Goal: Task Accomplishment & Management: Manage account settings

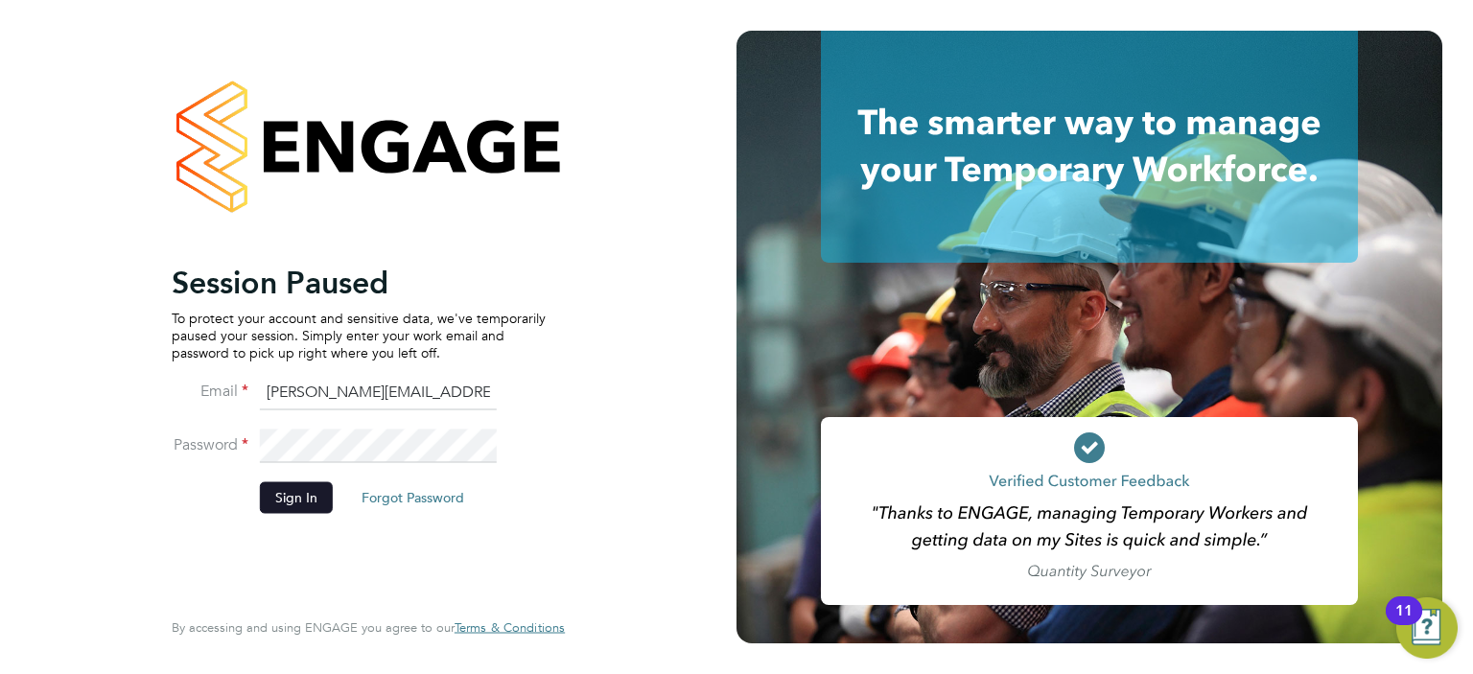
click at [315, 501] on button "Sign In" at bounding box center [296, 497] width 73 height 31
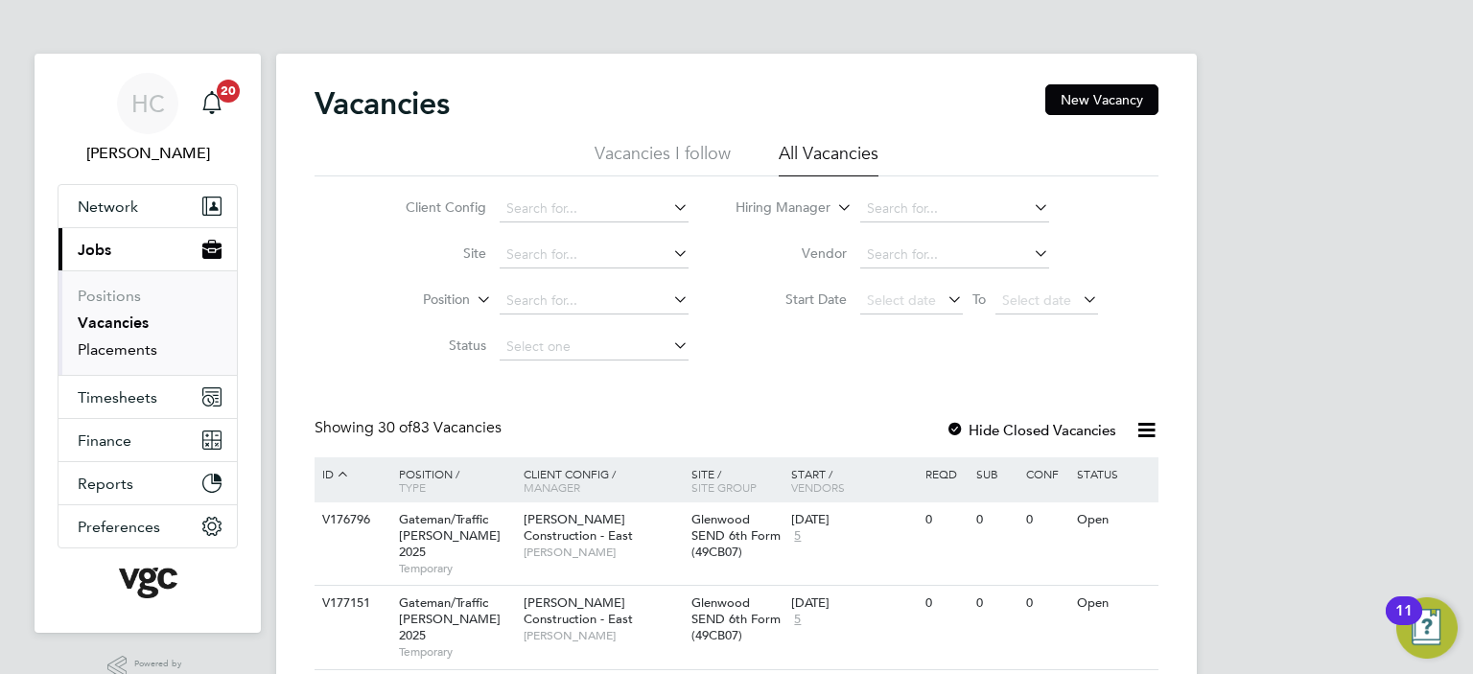
click at [125, 353] on link "Placements" at bounding box center [118, 350] width 80 height 18
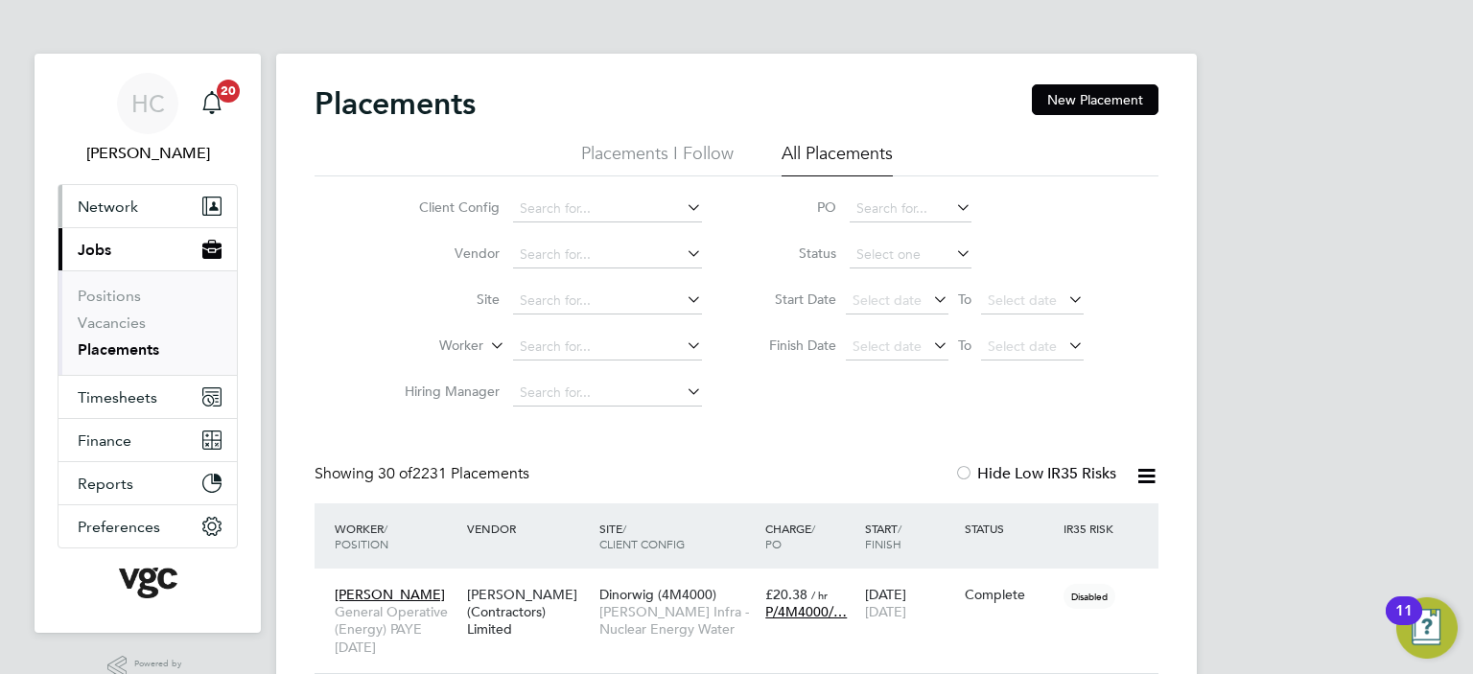
click at [109, 209] on span "Network" at bounding box center [108, 207] width 60 height 18
click at [116, 213] on span "Network" at bounding box center [108, 207] width 60 height 18
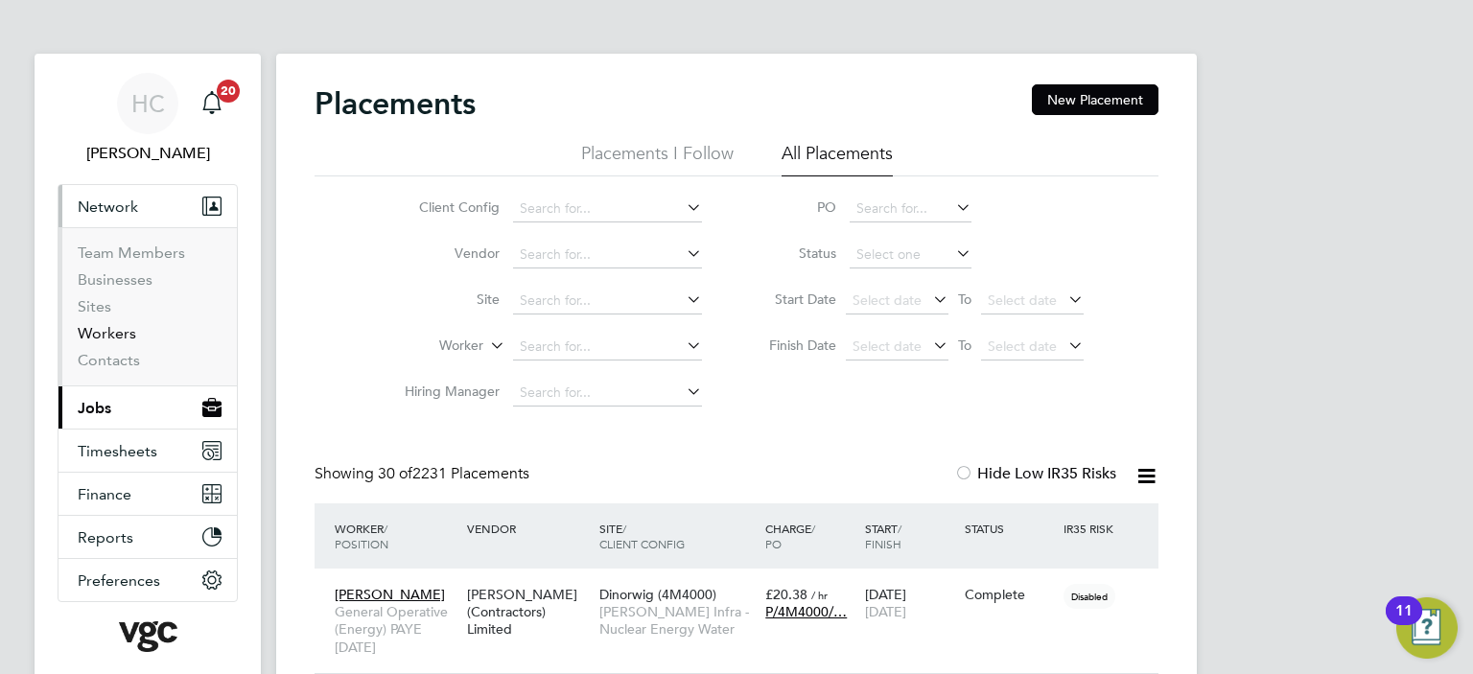
click at [104, 335] on link "Workers" at bounding box center [107, 333] width 59 height 18
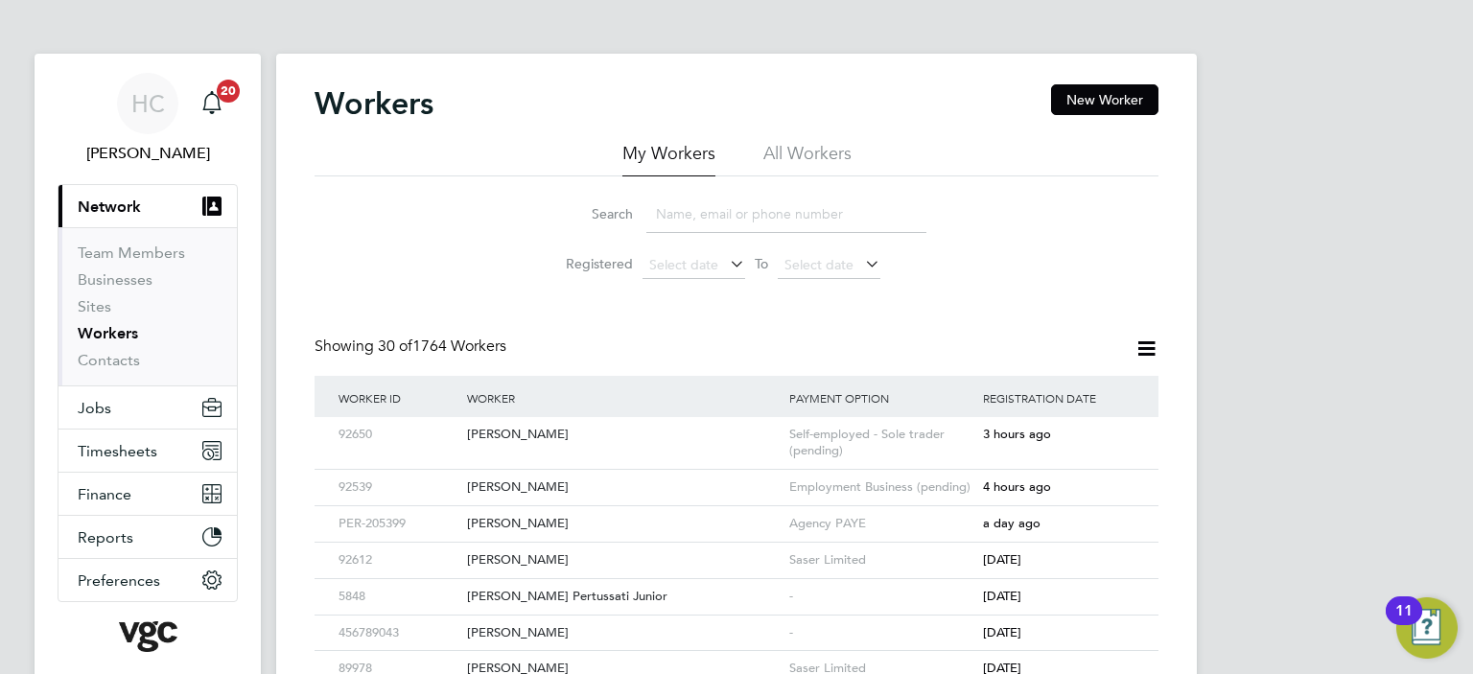
click at [711, 217] on input at bounding box center [787, 214] width 280 height 37
click at [688, 214] on input at bounding box center [787, 214] width 280 height 37
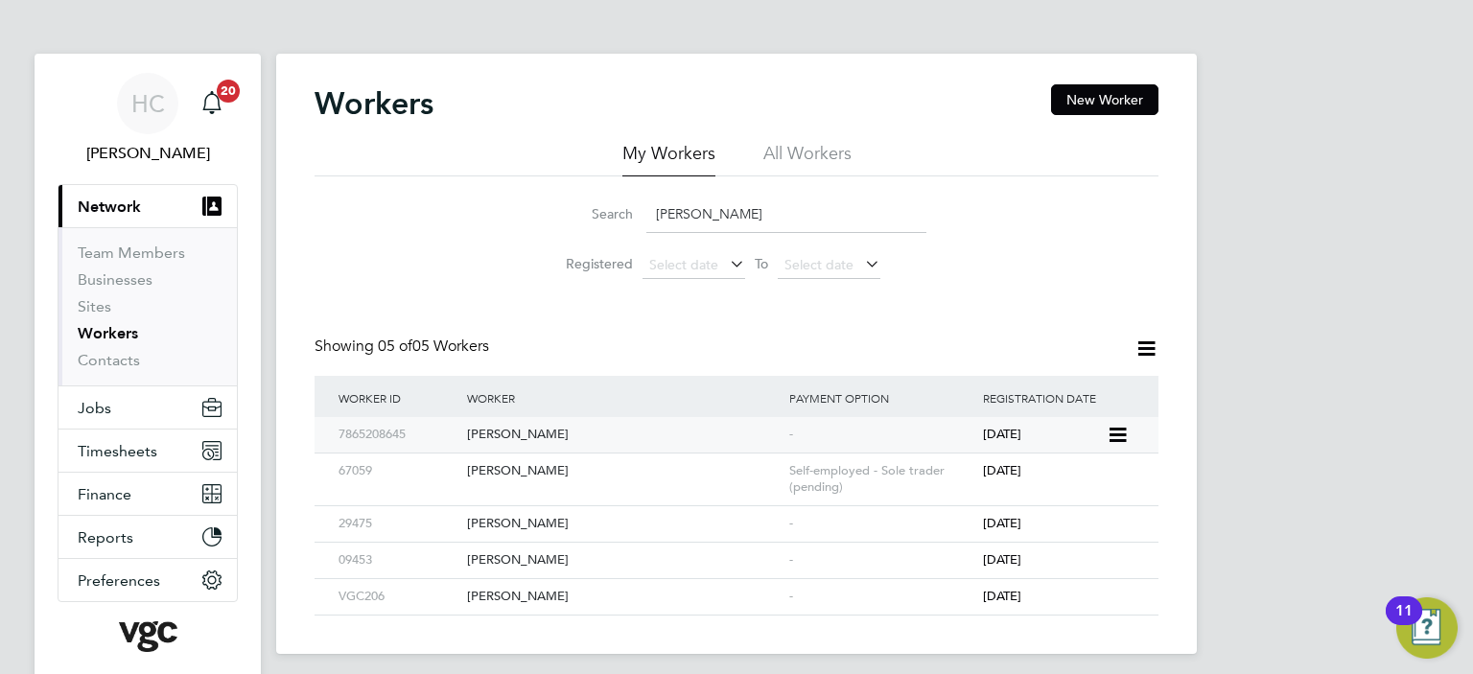
type input "ian m"
click at [483, 436] on div "[PERSON_NAME]" at bounding box center [623, 434] width 322 height 35
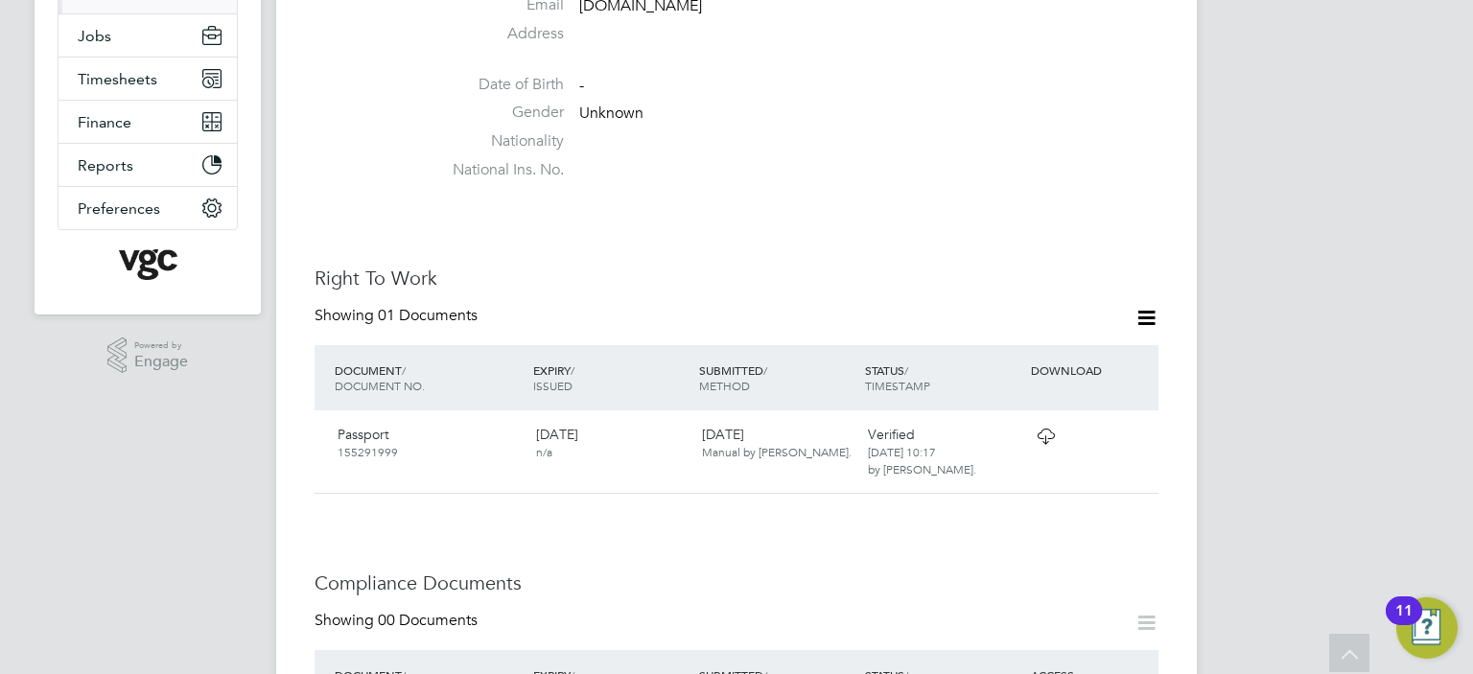
scroll to position [384, 0]
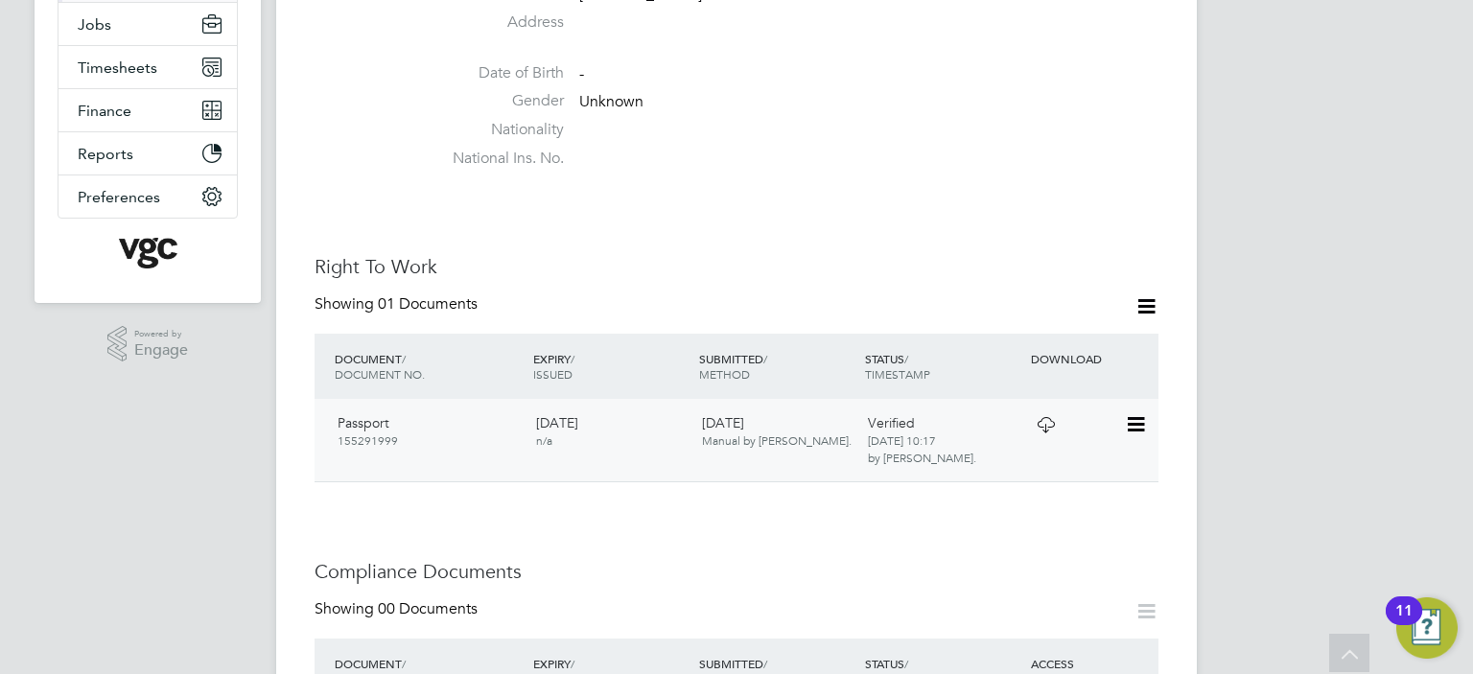
click at [1043, 417] on icon at bounding box center [1046, 424] width 24 height 15
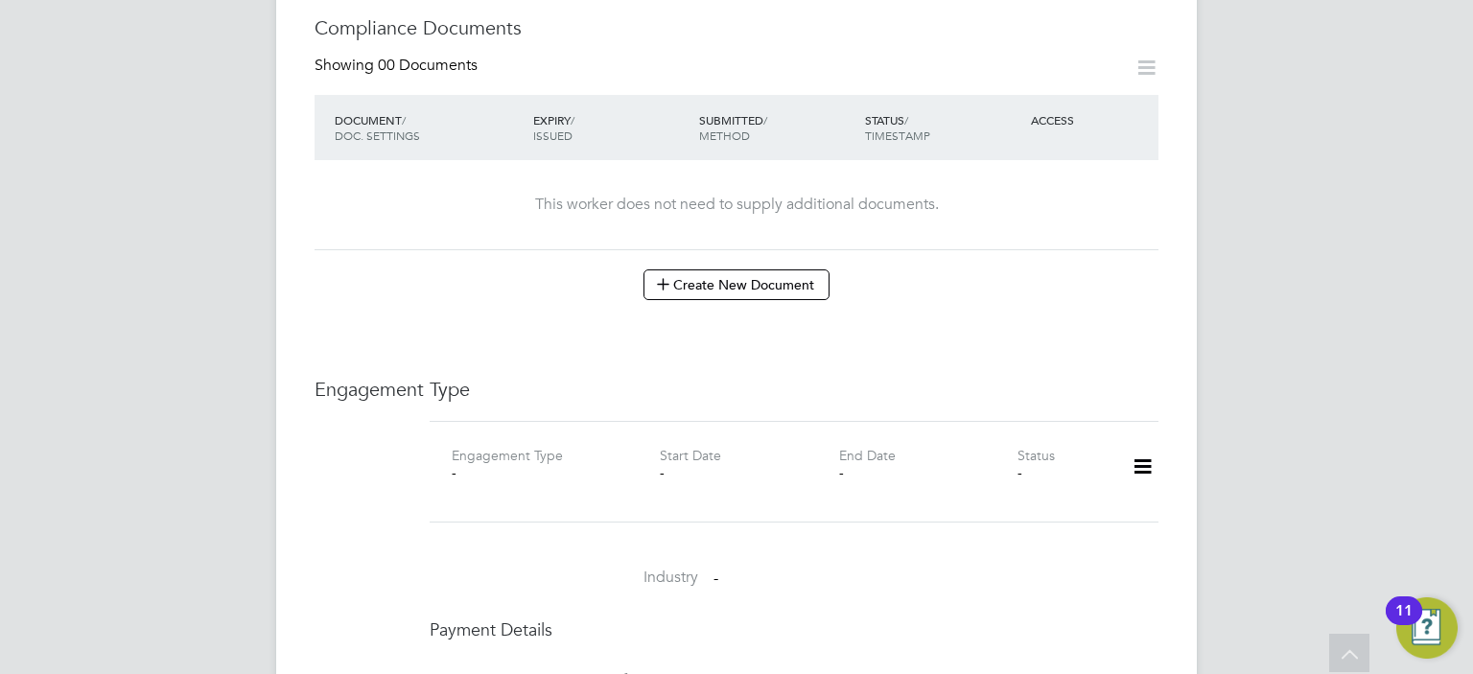
scroll to position [863, 0]
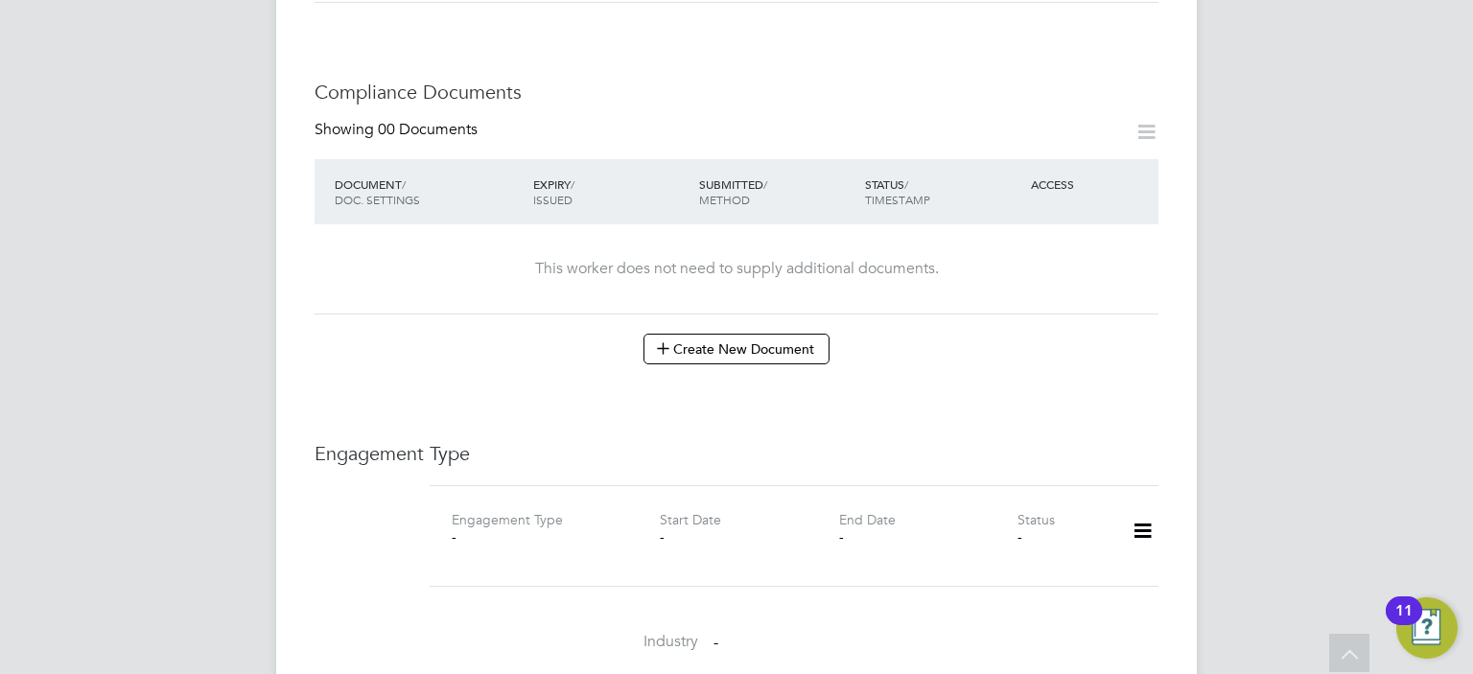
click at [1148, 511] on icon at bounding box center [1143, 531] width 34 height 44
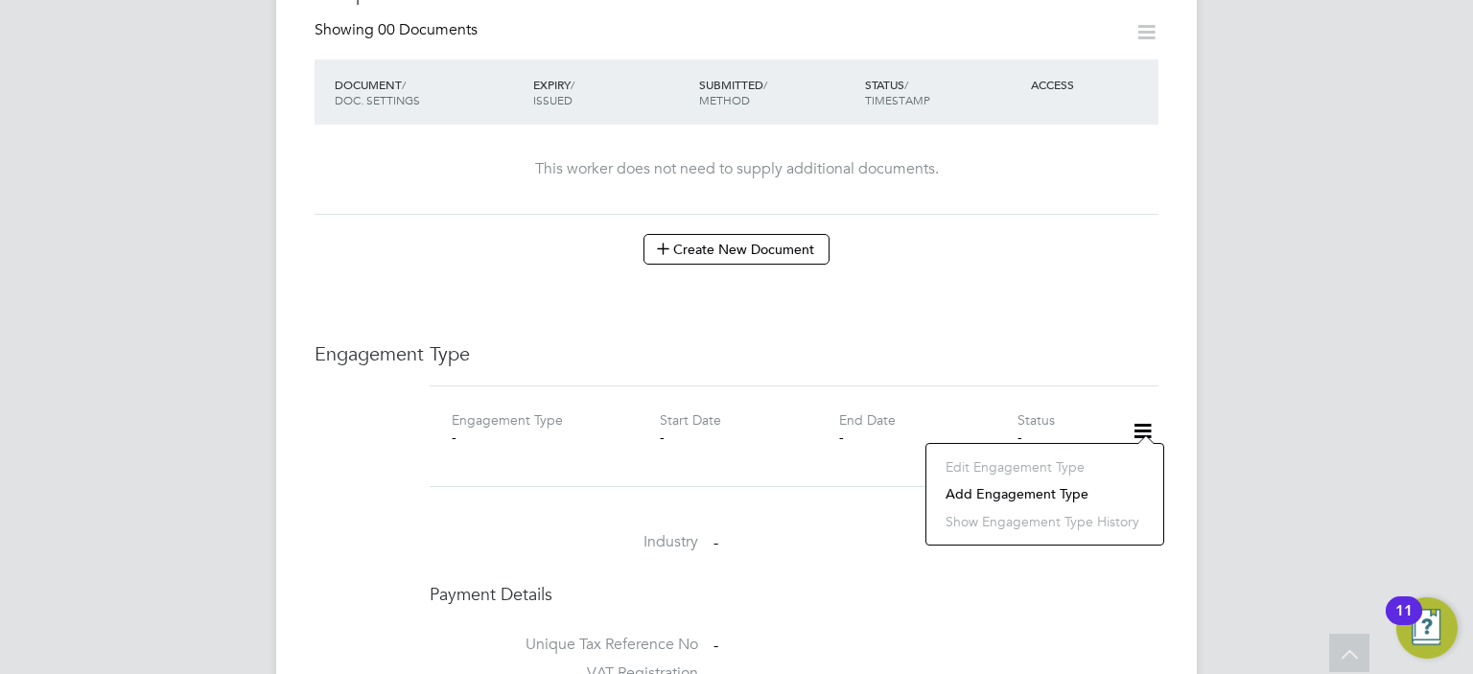
scroll to position [1055, 0]
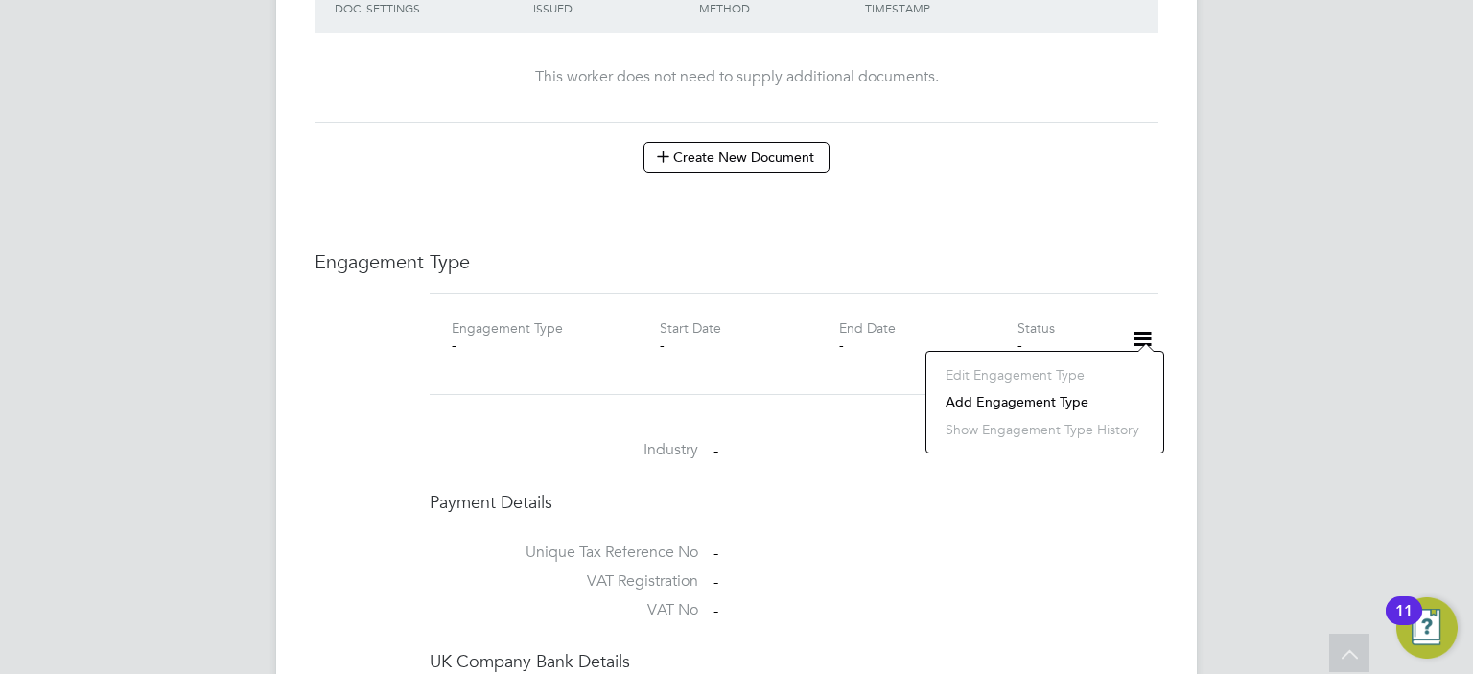
click at [1025, 404] on li "Add Engagement Type" at bounding box center [1045, 401] width 218 height 27
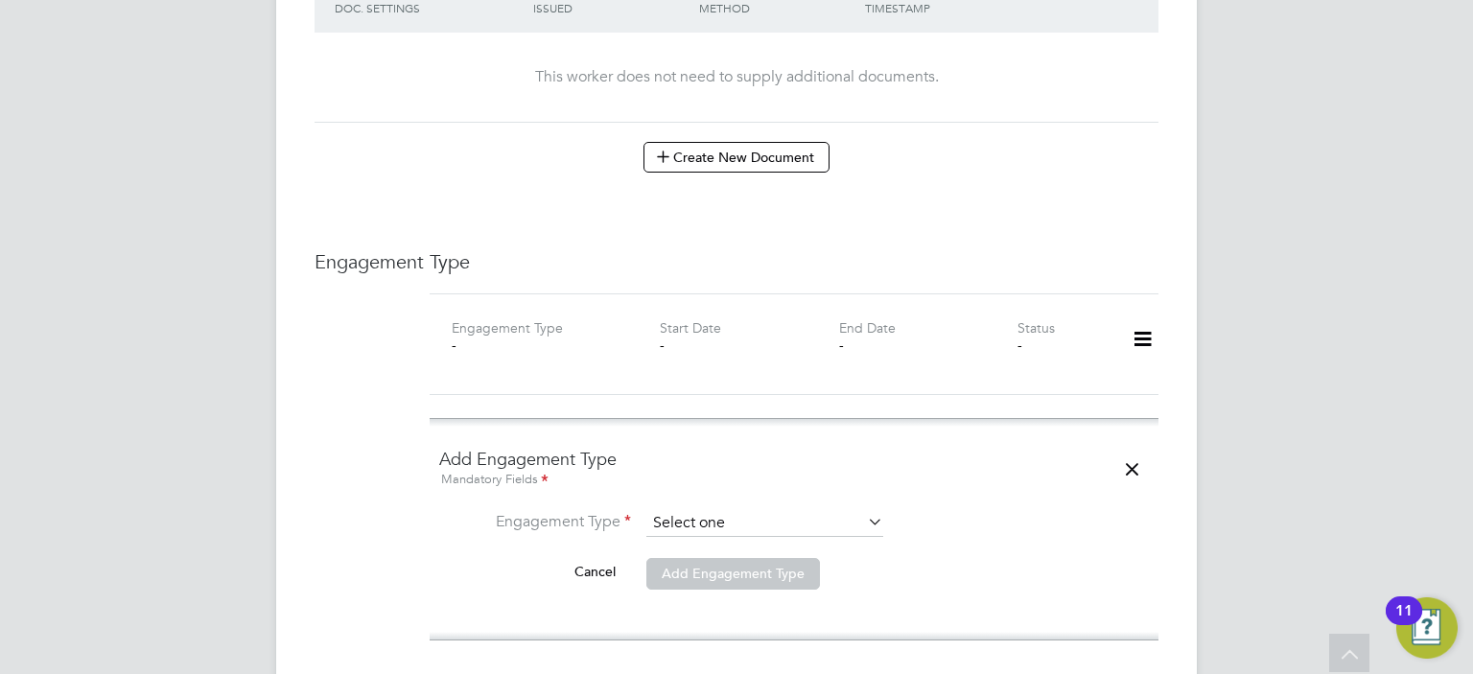
click at [790, 510] on input at bounding box center [765, 523] width 237 height 27
click at [779, 532] on li "Limited Company" at bounding box center [766, 531] width 238 height 28
type input "Limited Company"
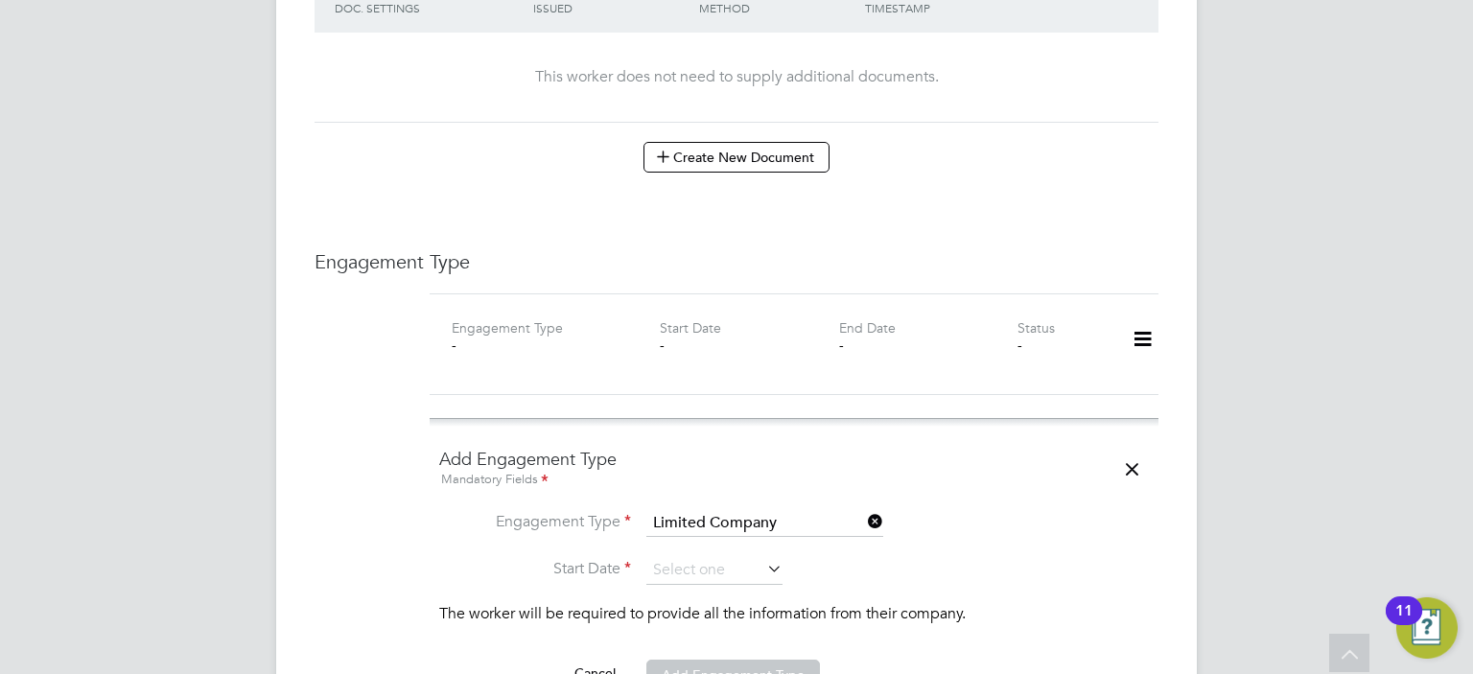
scroll to position [1247, 0]
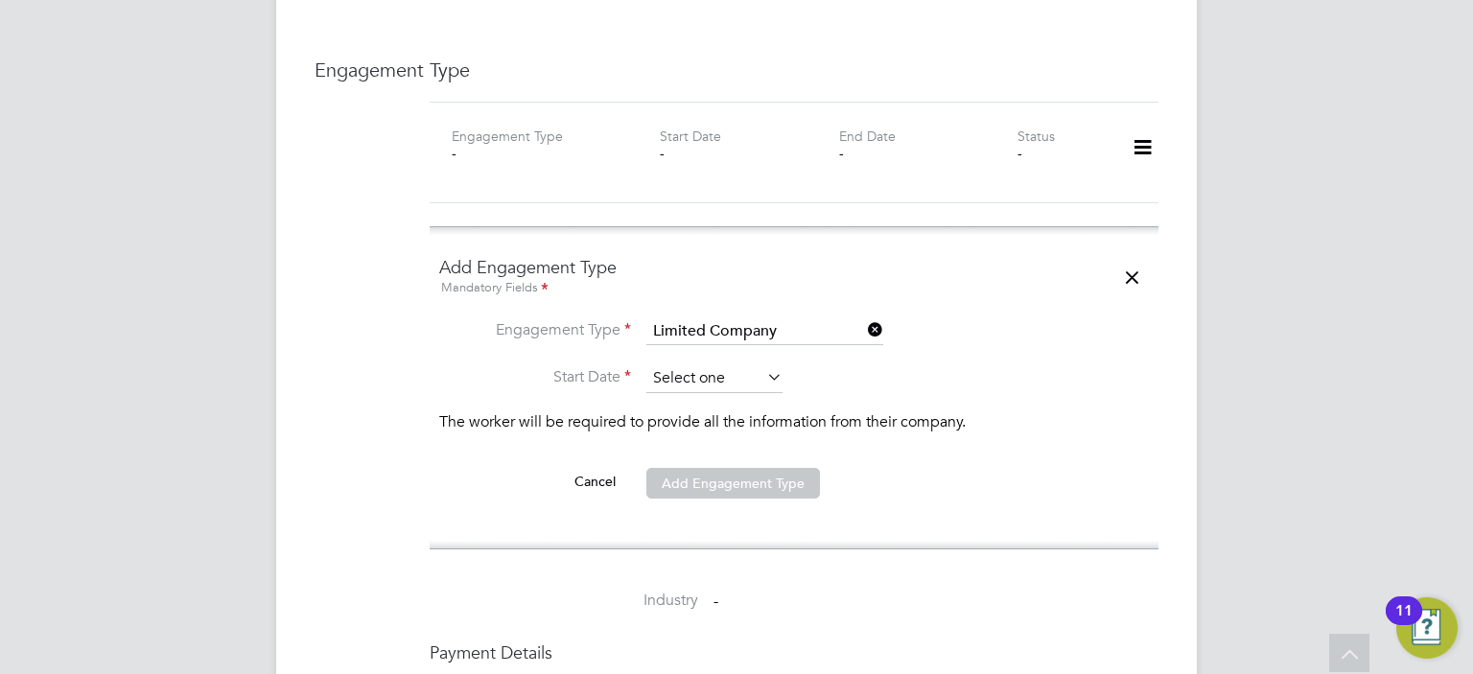
click at [727, 364] on input at bounding box center [715, 378] width 136 height 29
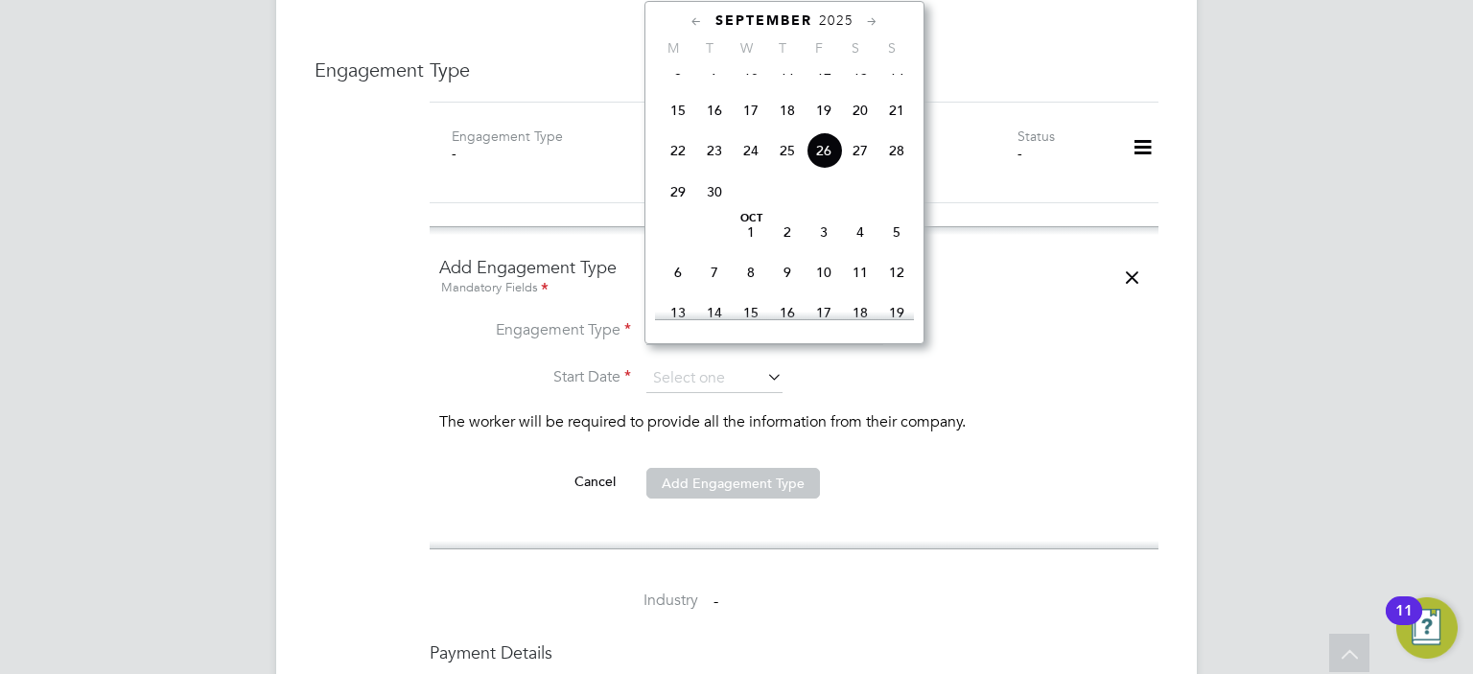
click at [693, 21] on icon at bounding box center [697, 22] width 18 height 21
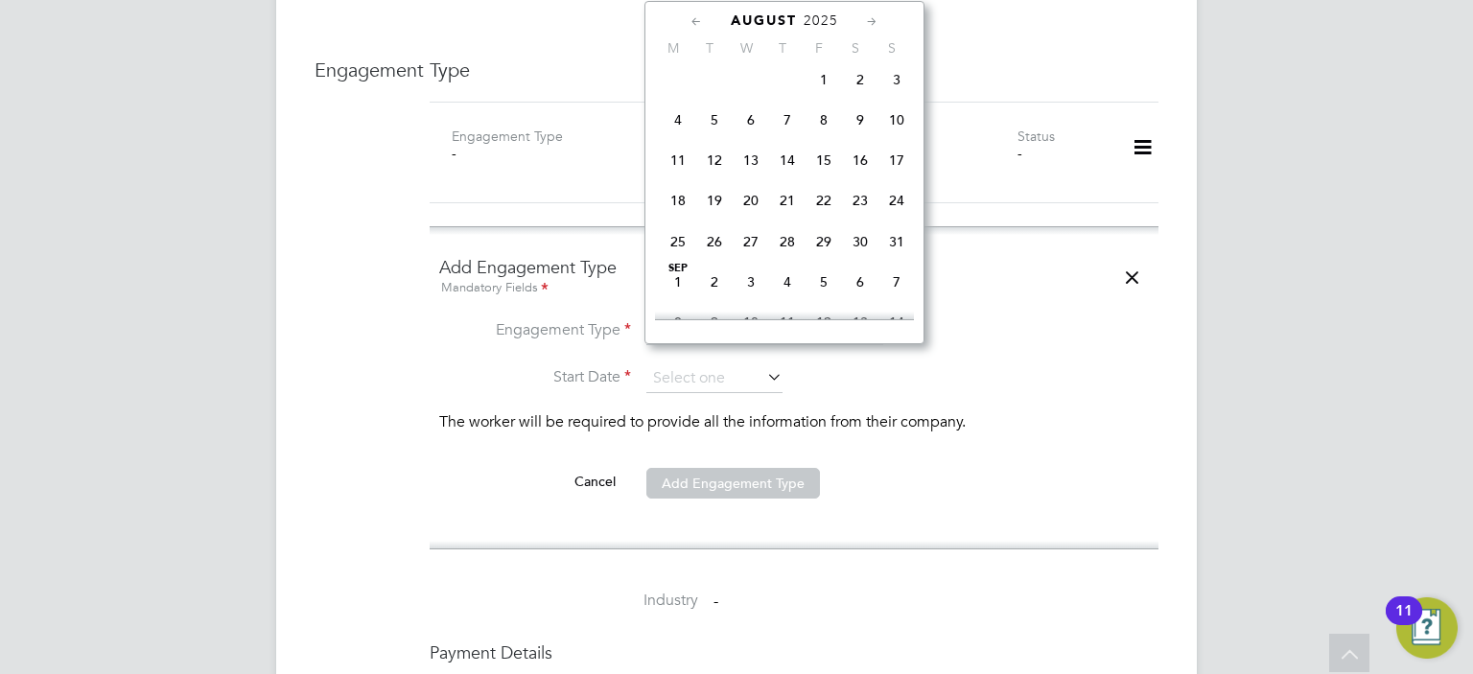
click at [693, 21] on icon at bounding box center [697, 22] width 18 height 21
click at [707, 87] on span "[DATE]" at bounding box center [714, 85] width 36 height 36
type input "[DATE]"
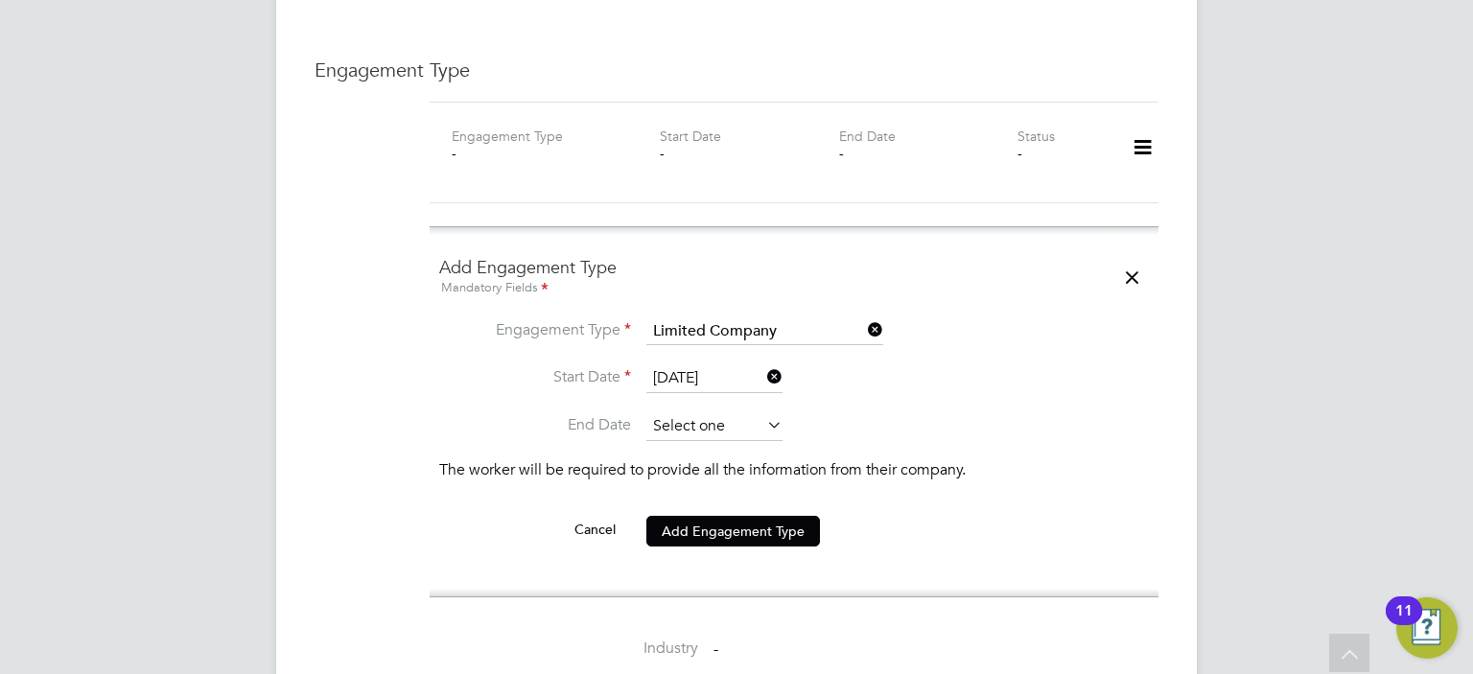
click at [713, 412] on input at bounding box center [715, 426] width 136 height 29
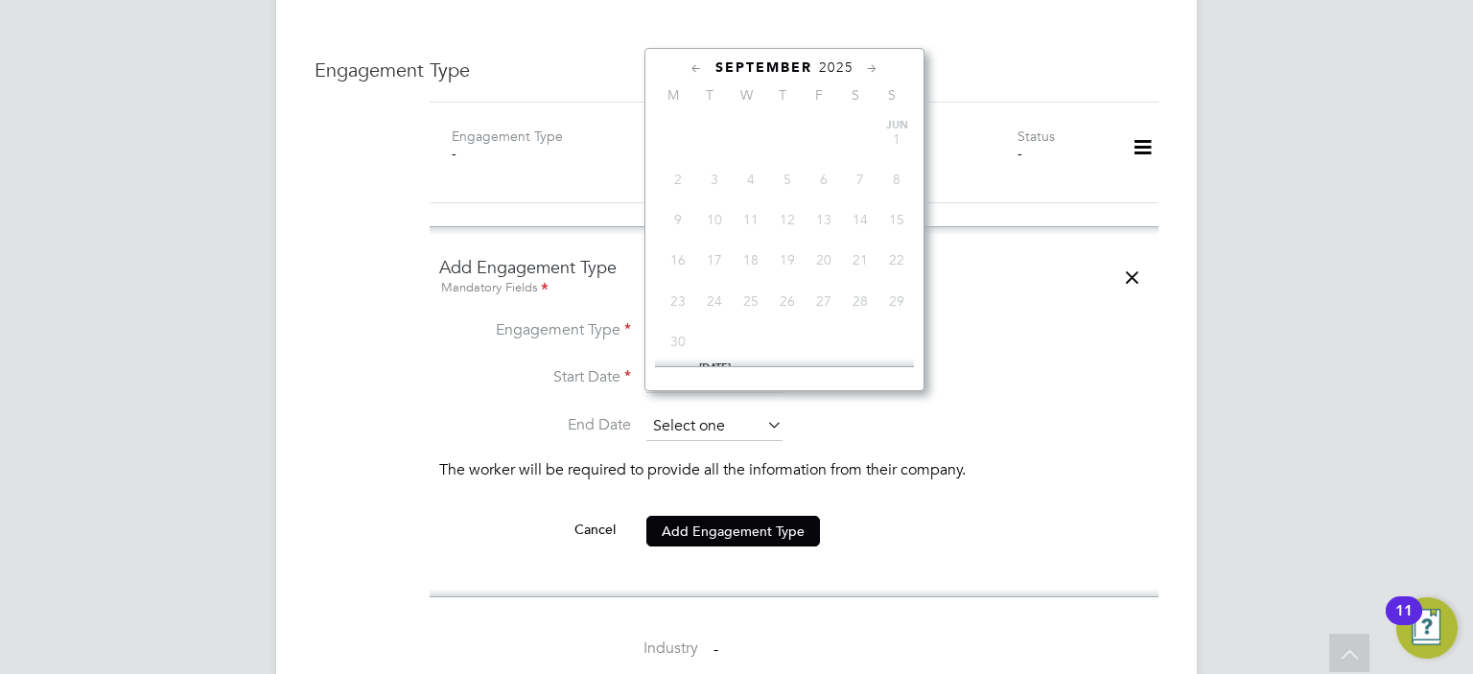
scroll to position [710, 0]
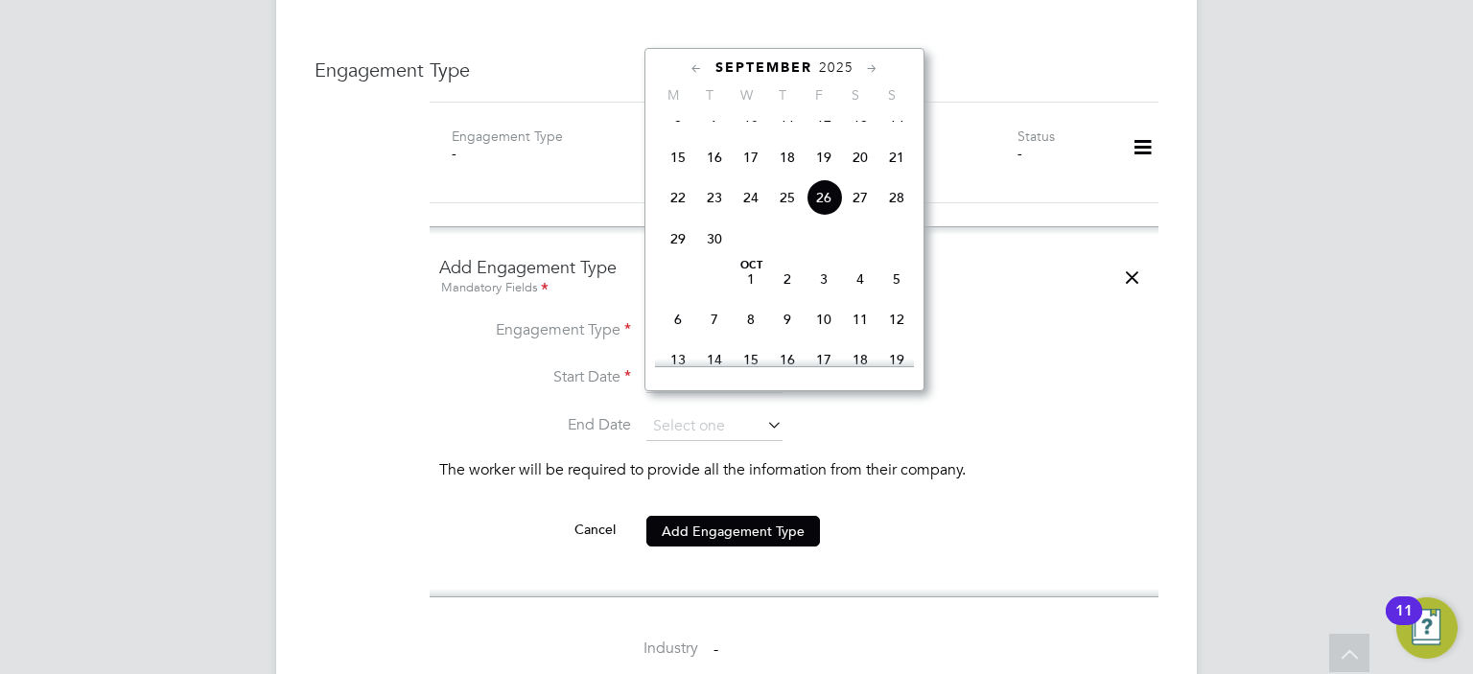
click at [869, 65] on icon at bounding box center [872, 69] width 18 height 21
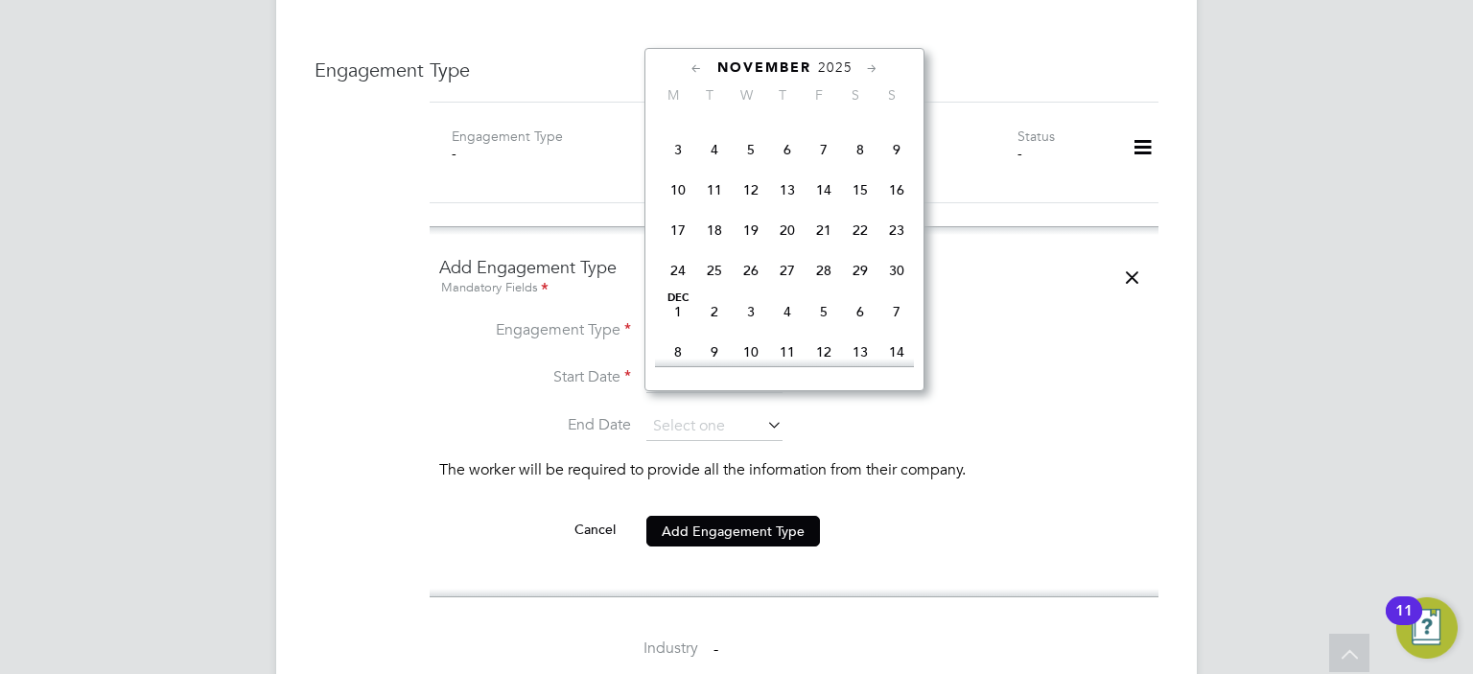
click at [869, 65] on icon at bounding box center [872, 69] width 18 height 21
click at [1068, 340] on li "Engagement Type Limited Company" at bounding box center [794, 341] width 710 height 46
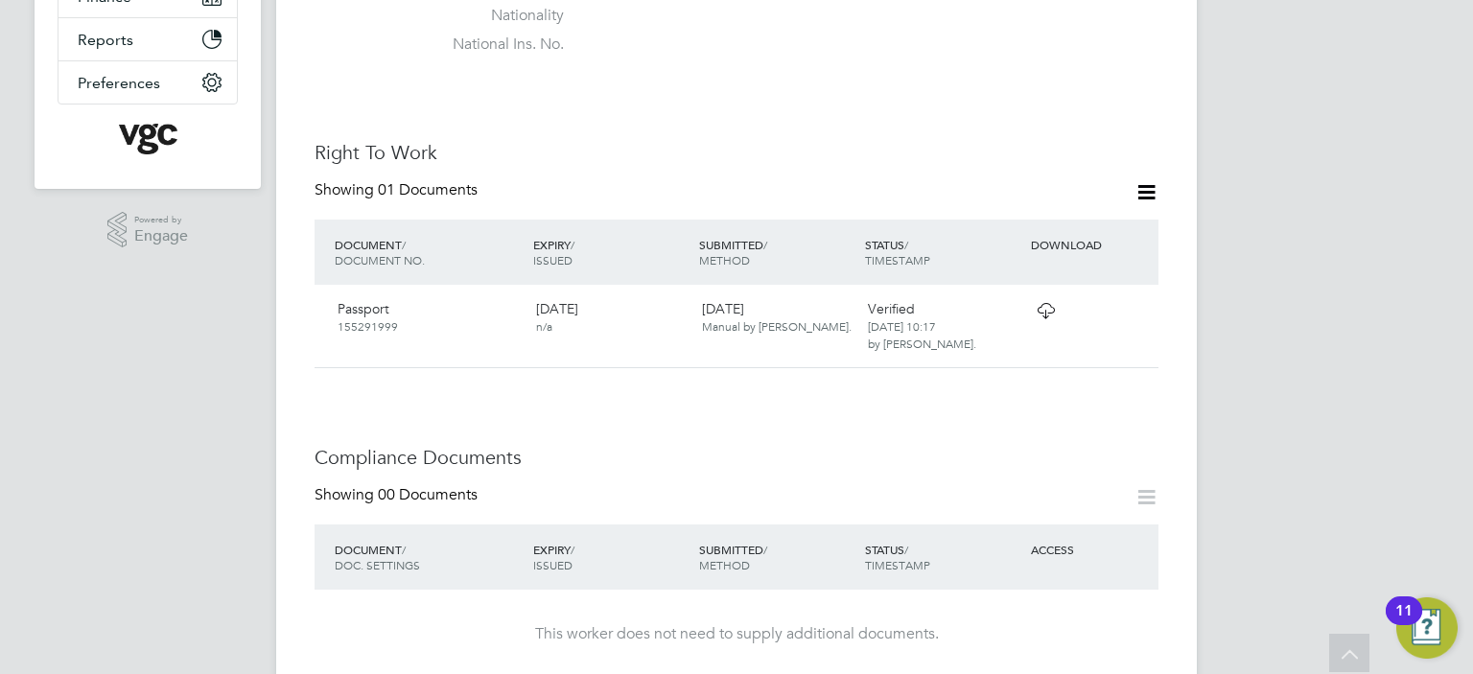
scroll to position [480, 0]
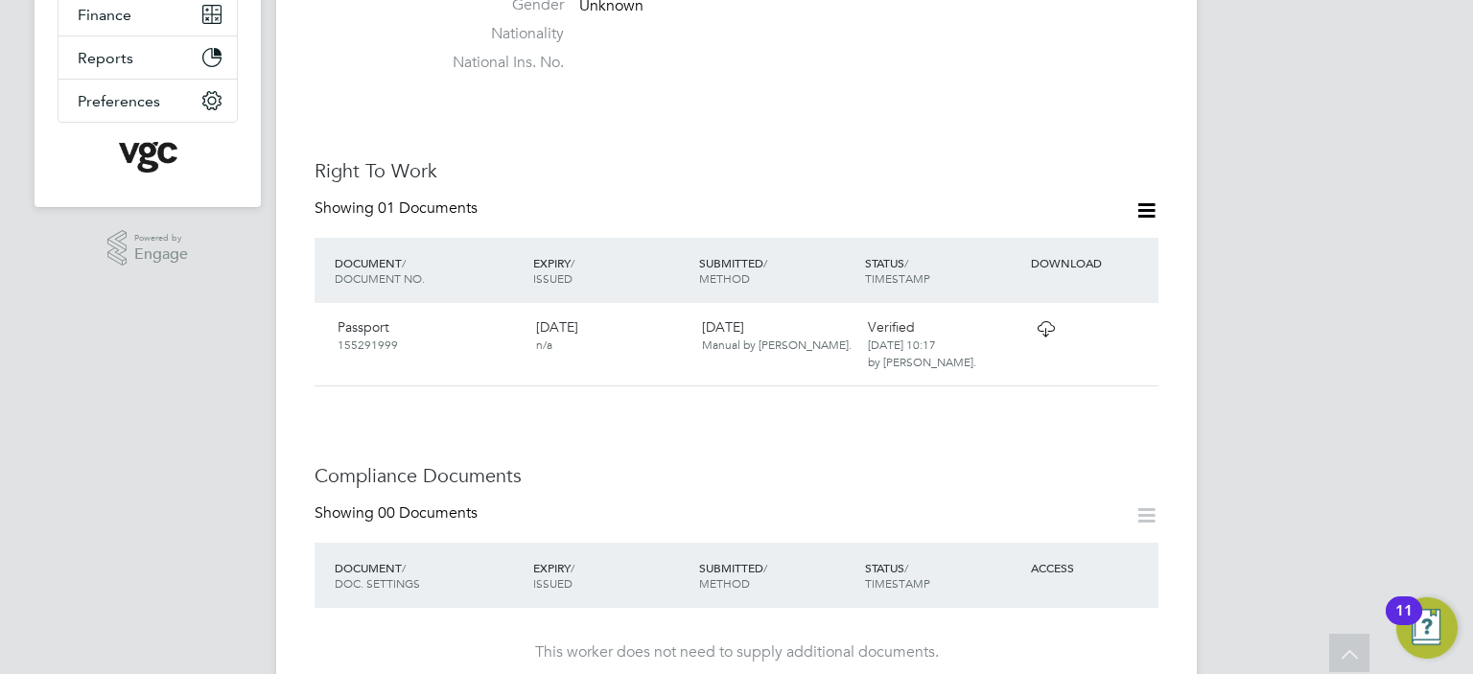
click at [1141, 199] on icon at bounding box center [1147, 211] width 24 height 24
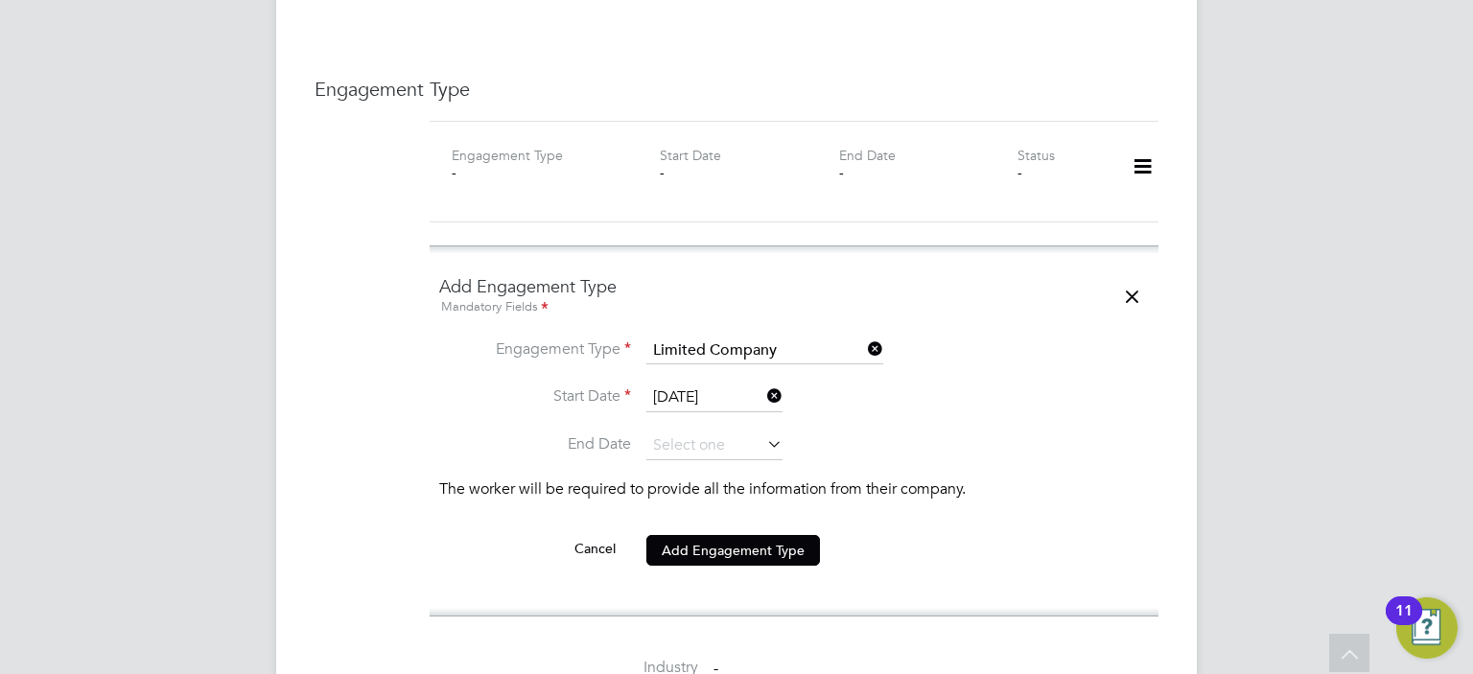
scroll to position [1247, 0]
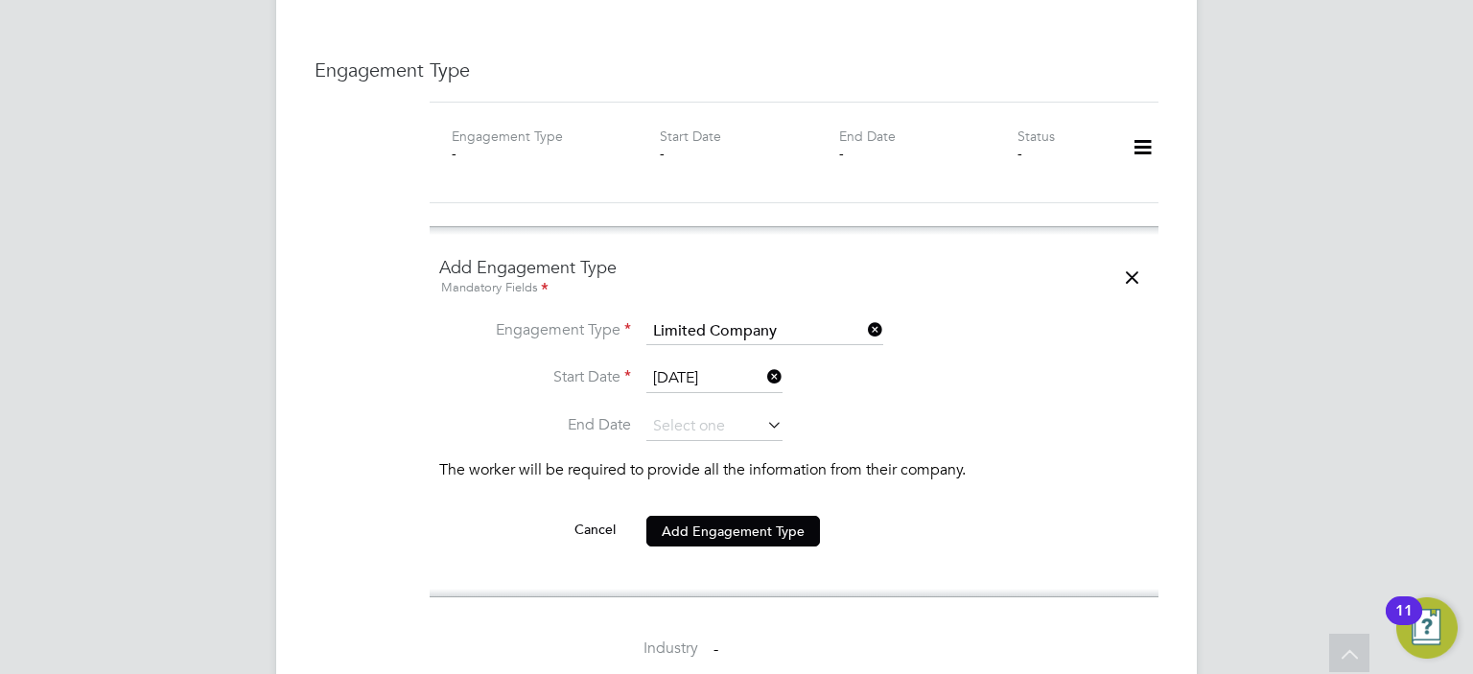
click at [764, 411] on icon at bounding box center [764, 424] width 0 height 27
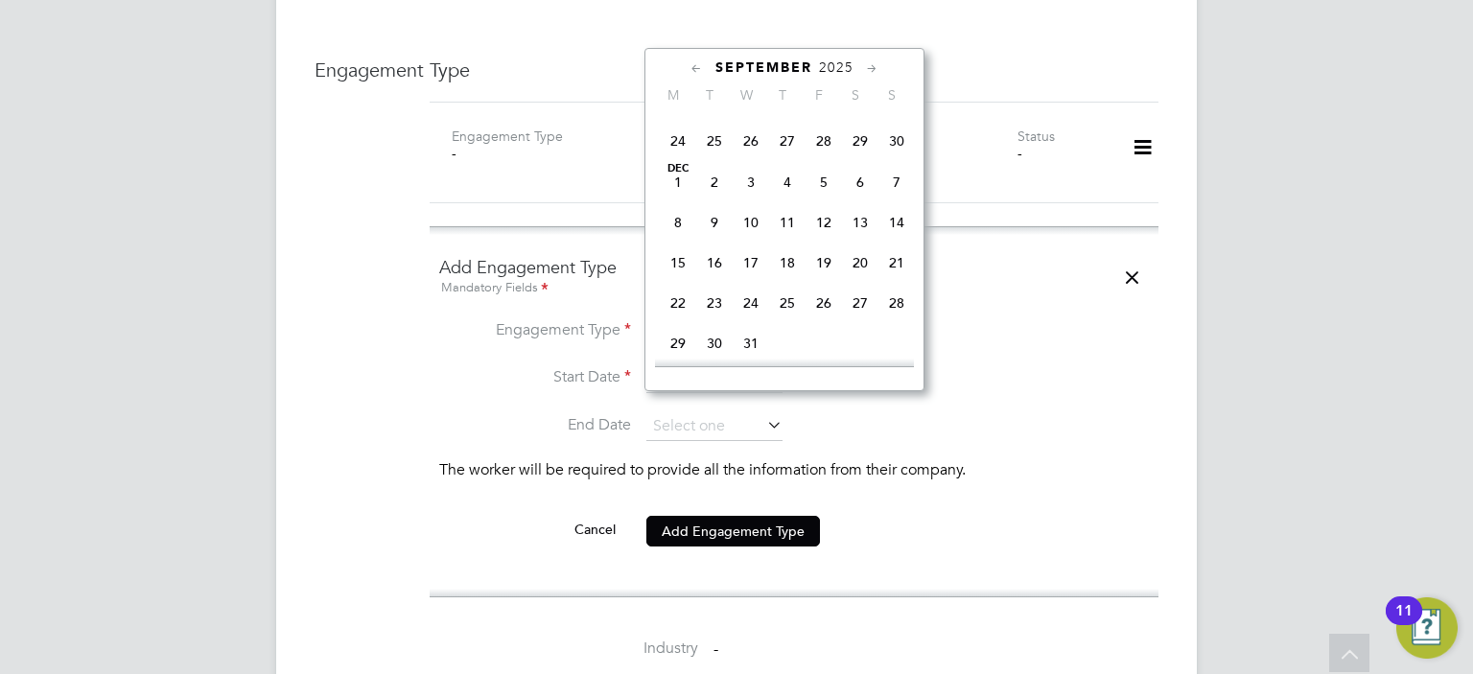
scroll to position [710, 0]
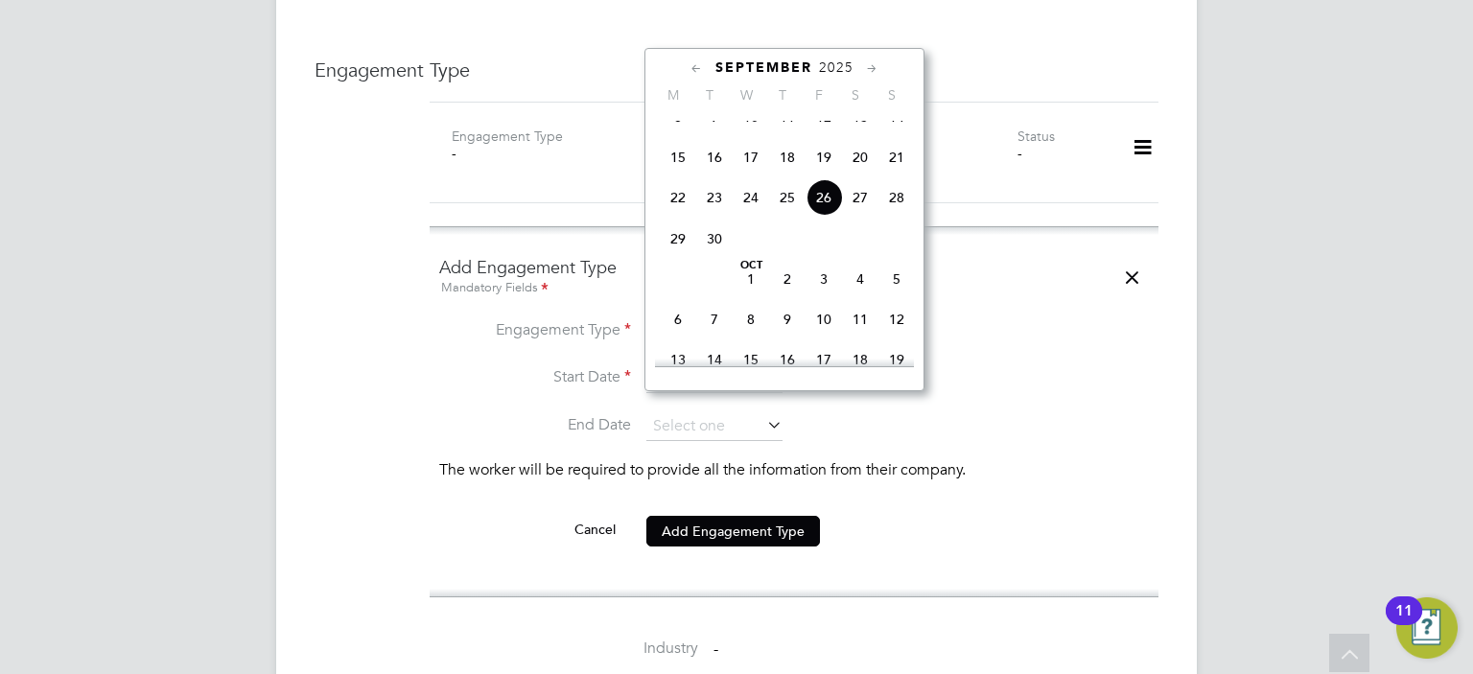
click at [866, 65] on icon at bounding box center [872, 69] width 18 height 21
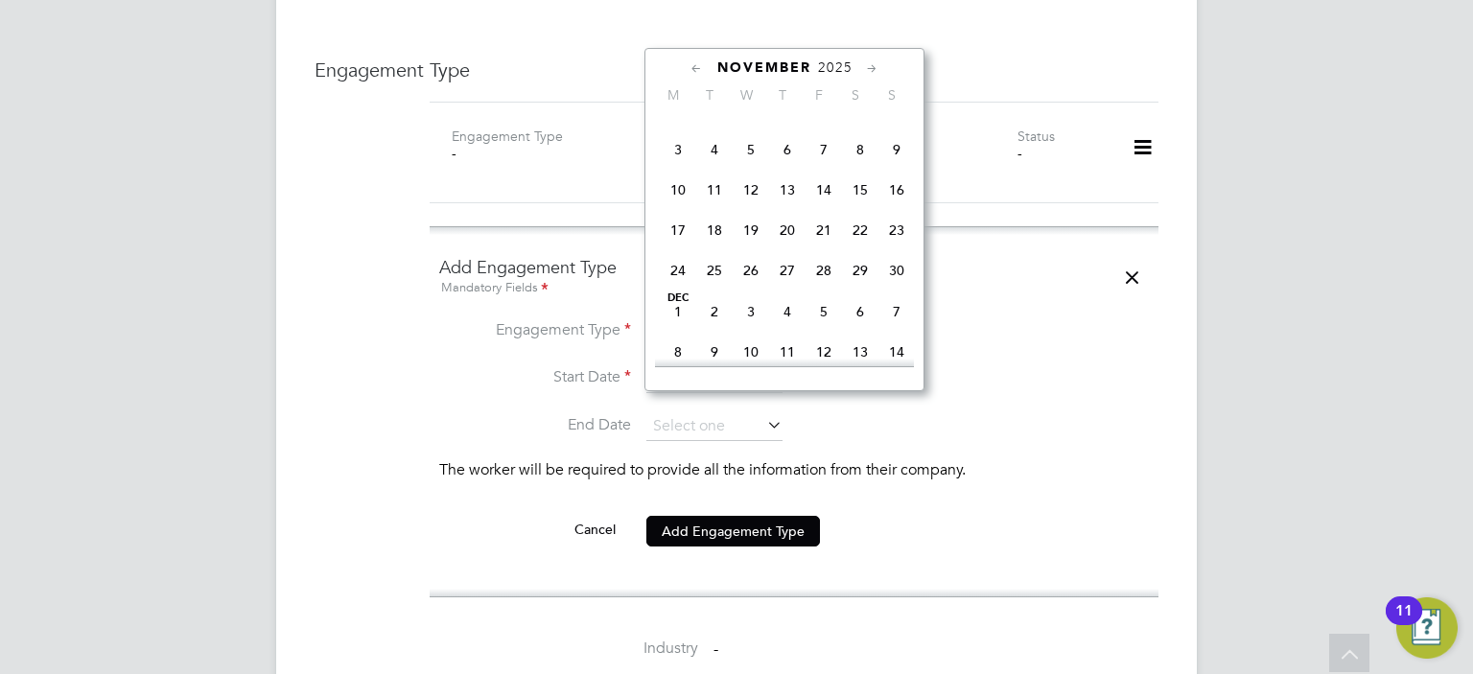
click at [866, 65] on icon at bounding box center [872, 69] width 18 height 21
click at [866, 64] on icon at bounding box center [872, 69] width 18 height 21
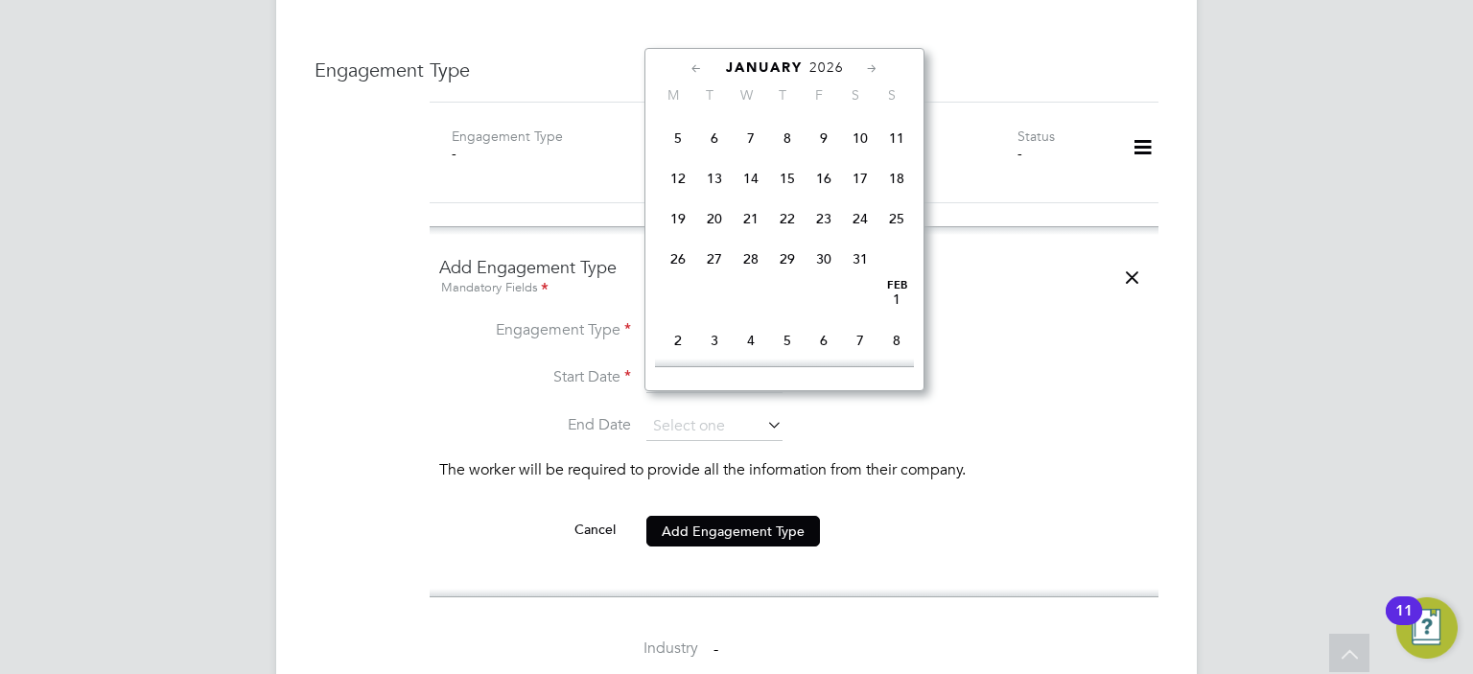
click at [866, 64] on icon at bounding box center [872, 69] width 18 height 21
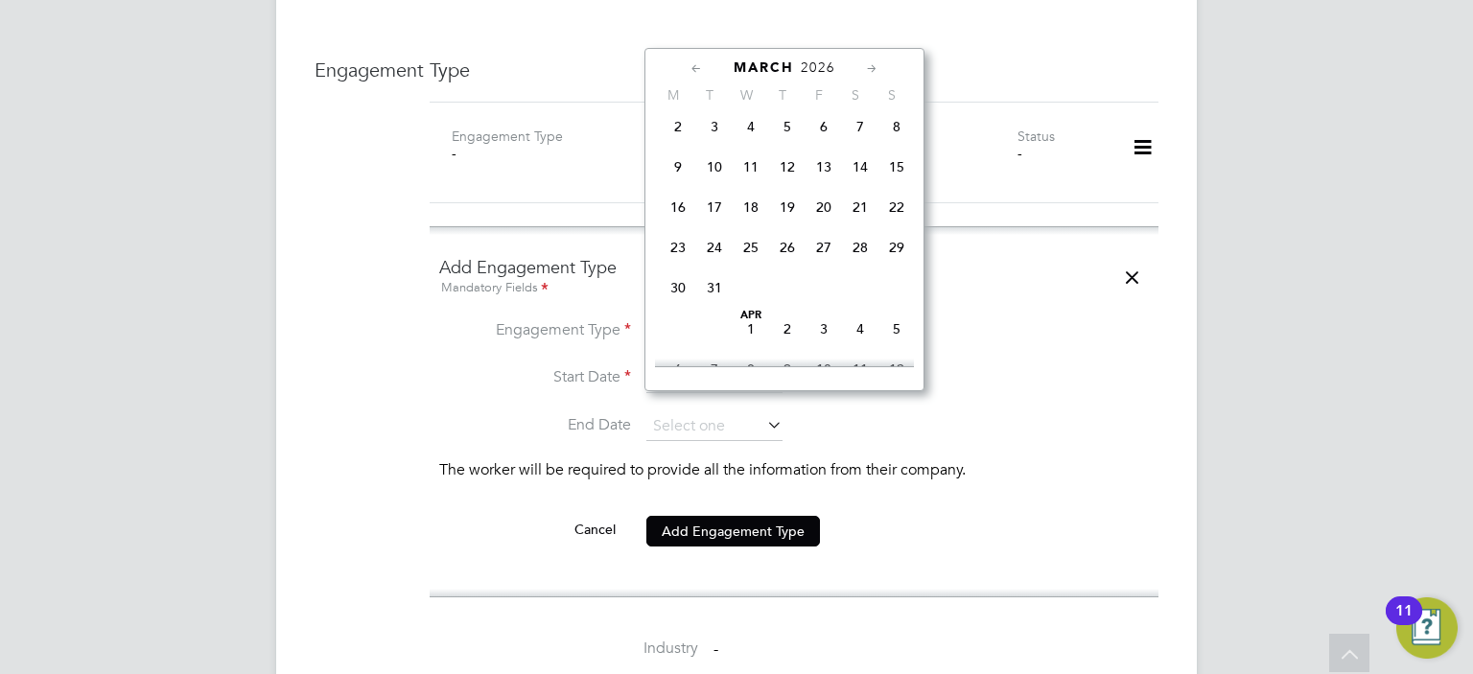
click at [711, 306] on span "31" at bounding box center [714, 288] width 36 height 36
type input "[DATE]"
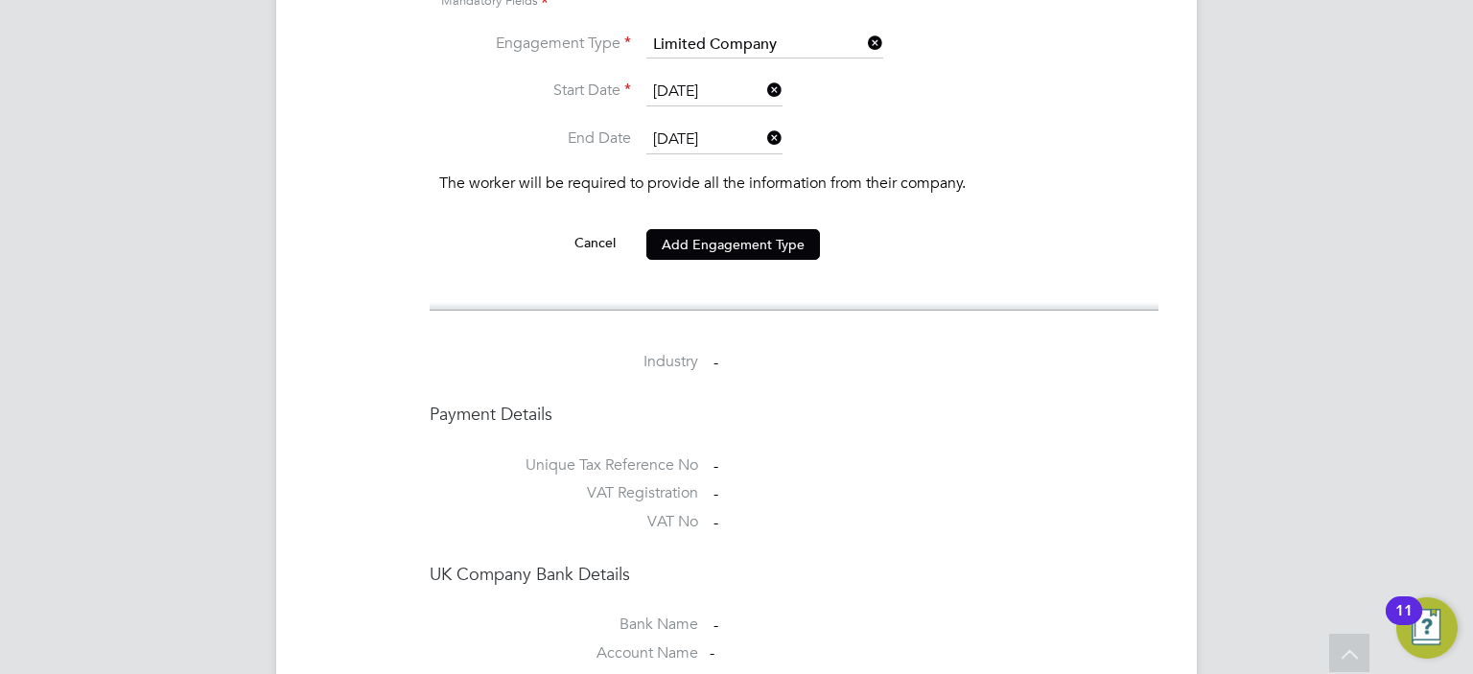
scroll to position [1535, 0]
click at [717, 237] on li "Cancel Add Engagement Type" at bounding box center [794, 253] width 710 height 54
click at [706, 228] on button "Add Engagement Type" at bounding box center [734, 243] width 174 height 31
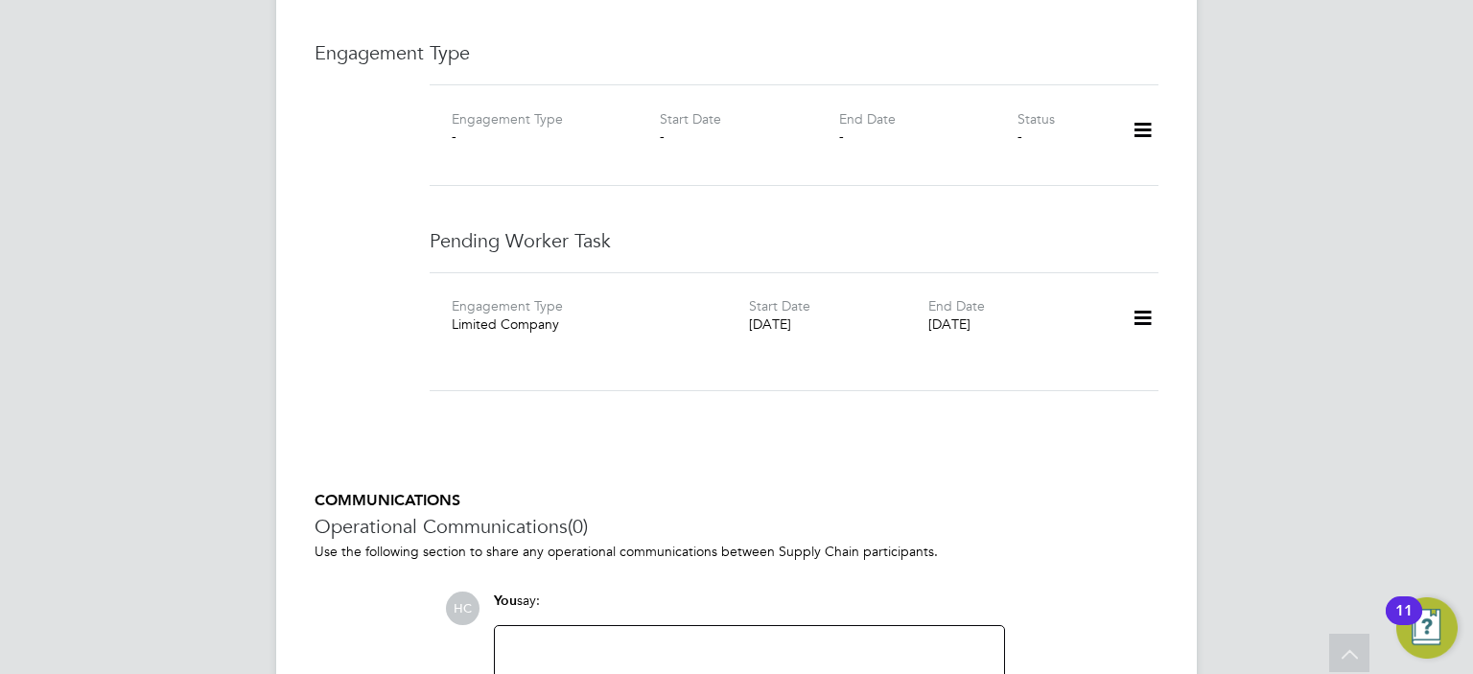
scroll to position [1253, 0]
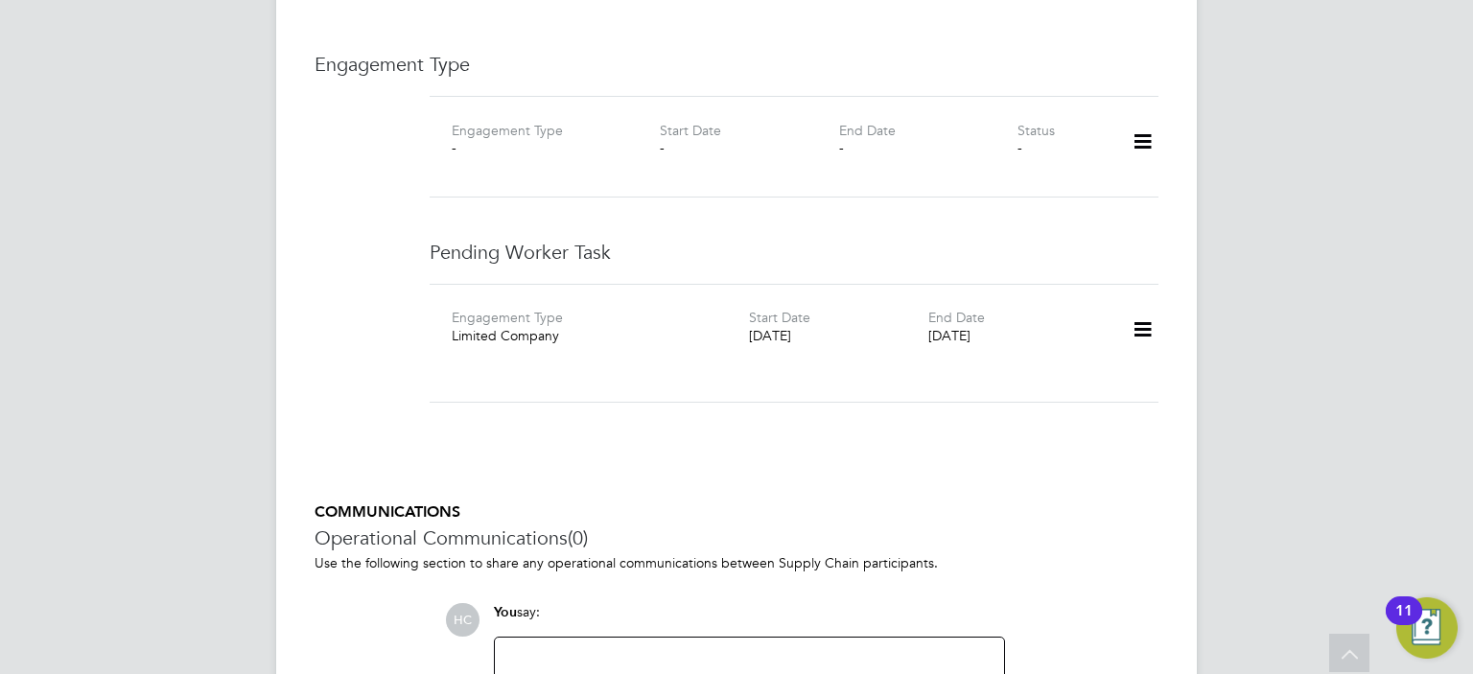
click at [1134, 310] on icon at bounding box center [1143, 330] width 34 height 44
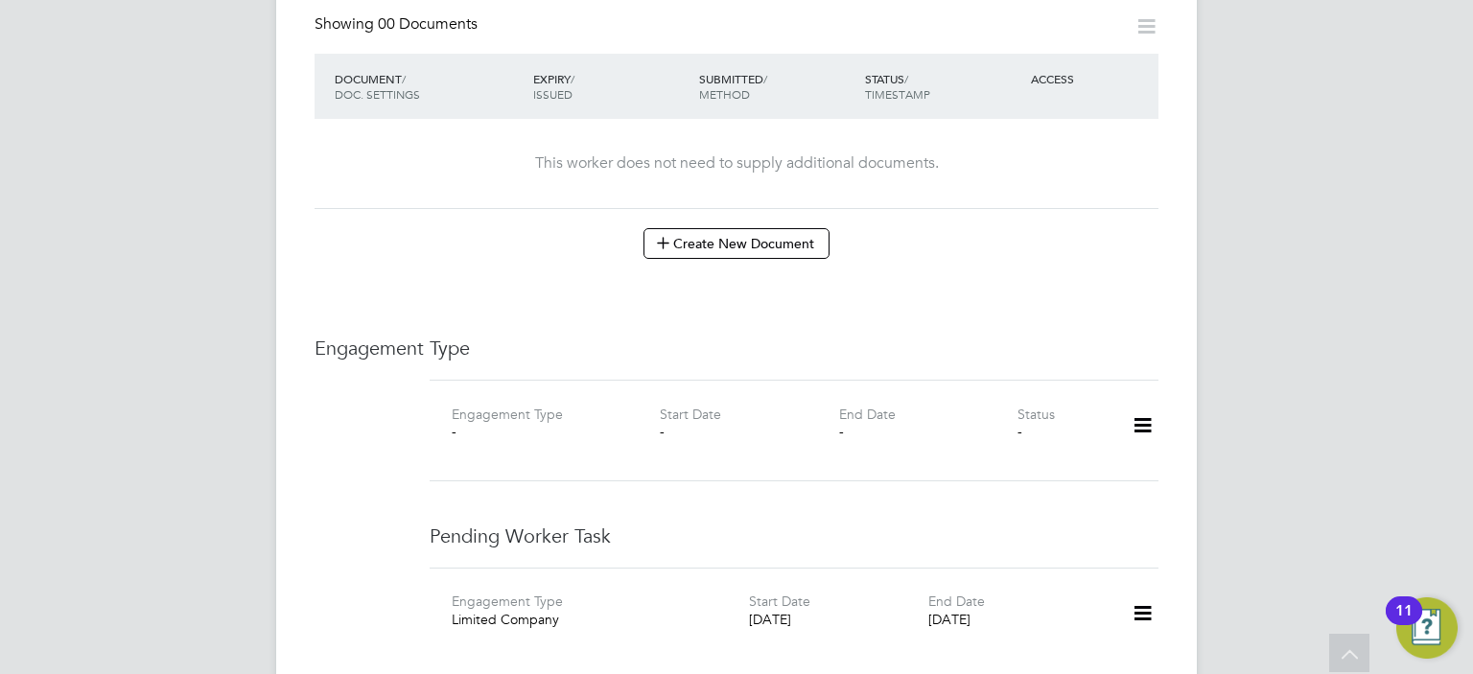
scroll to position [1061, 0]
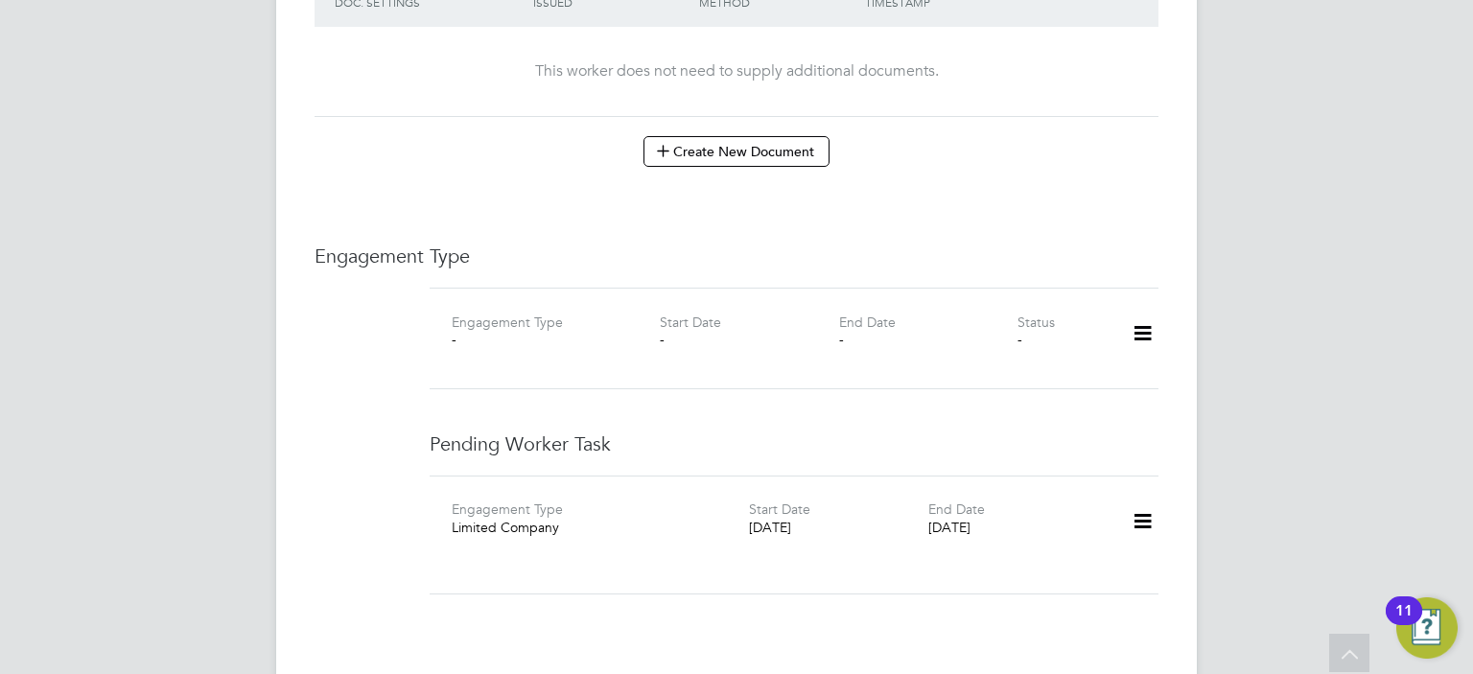
click at [1140, 317] on icon at bounding box center [1143, 334] width 34 height 44
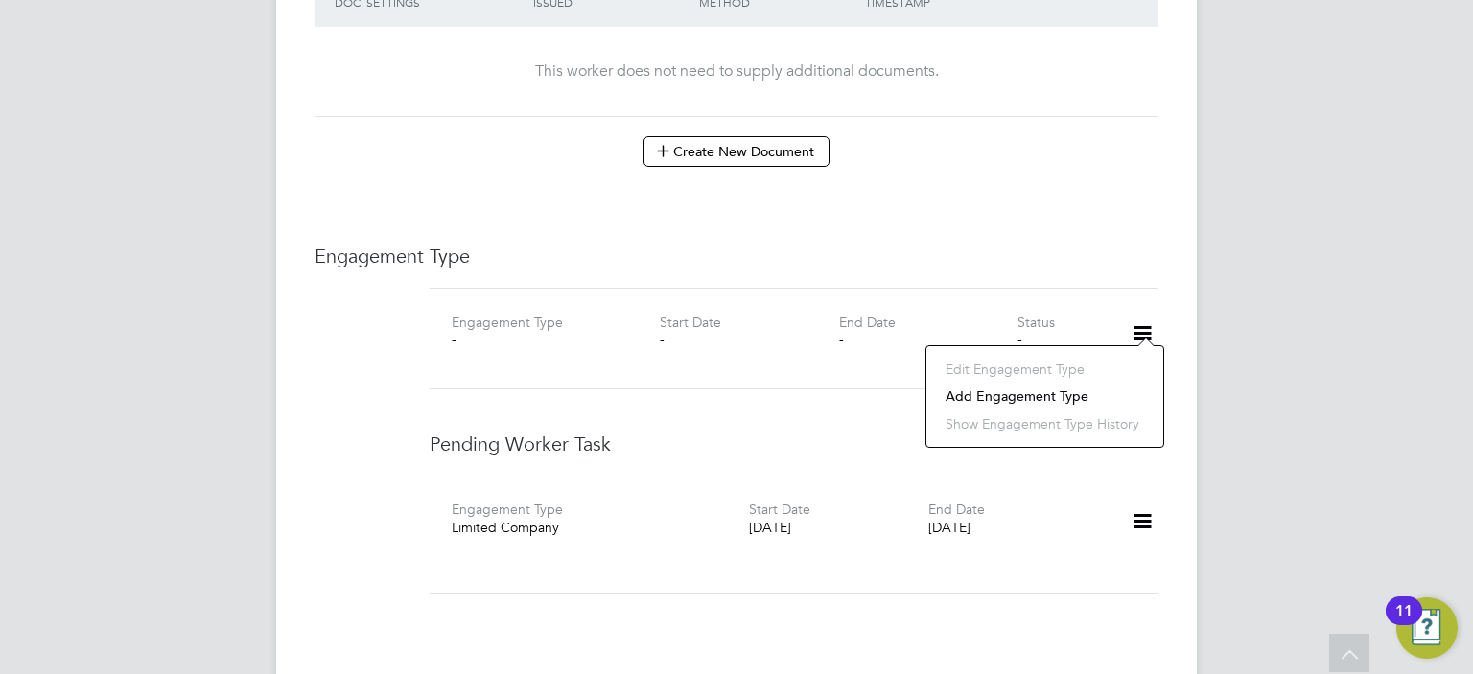
click at [657, 476] on div "Engagement Type Limited Company Start Date [DATE] End Date [DATE]" at bounding box center [794, 535] width 729 height 119
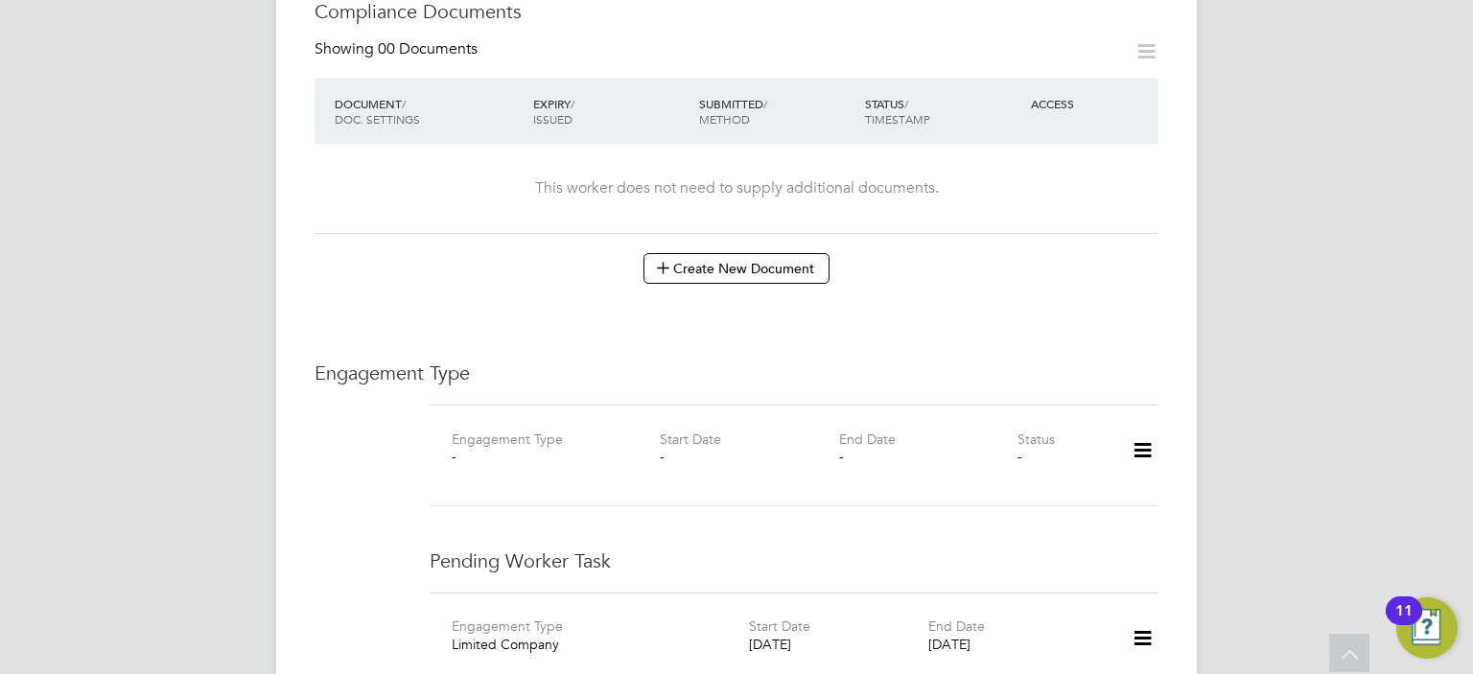
scroll to position [965, 0]
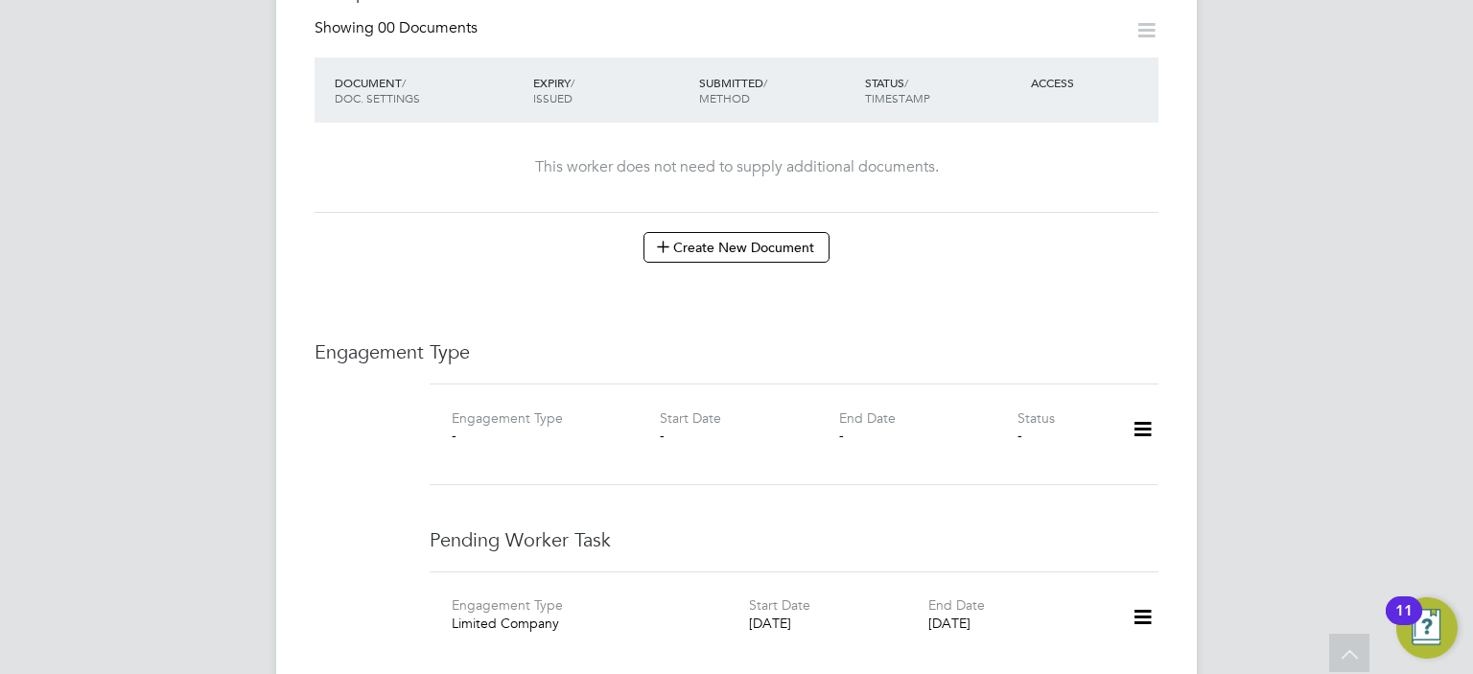
click at [1136, 408] on icon at bounding box center [1143, 430] width 34 height 44
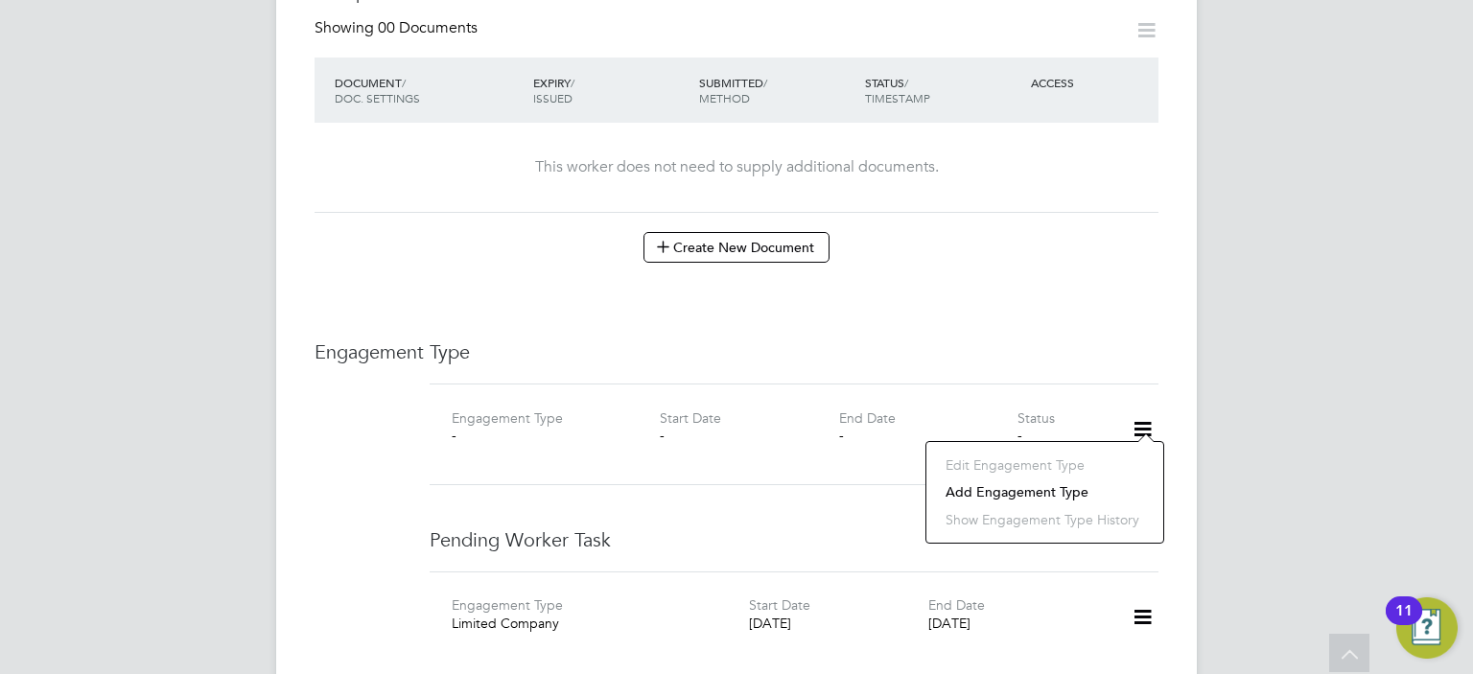
click at [1012, 483] on li "Add Engagement Type" at bounding box center [1045, 492] width 218 height 27
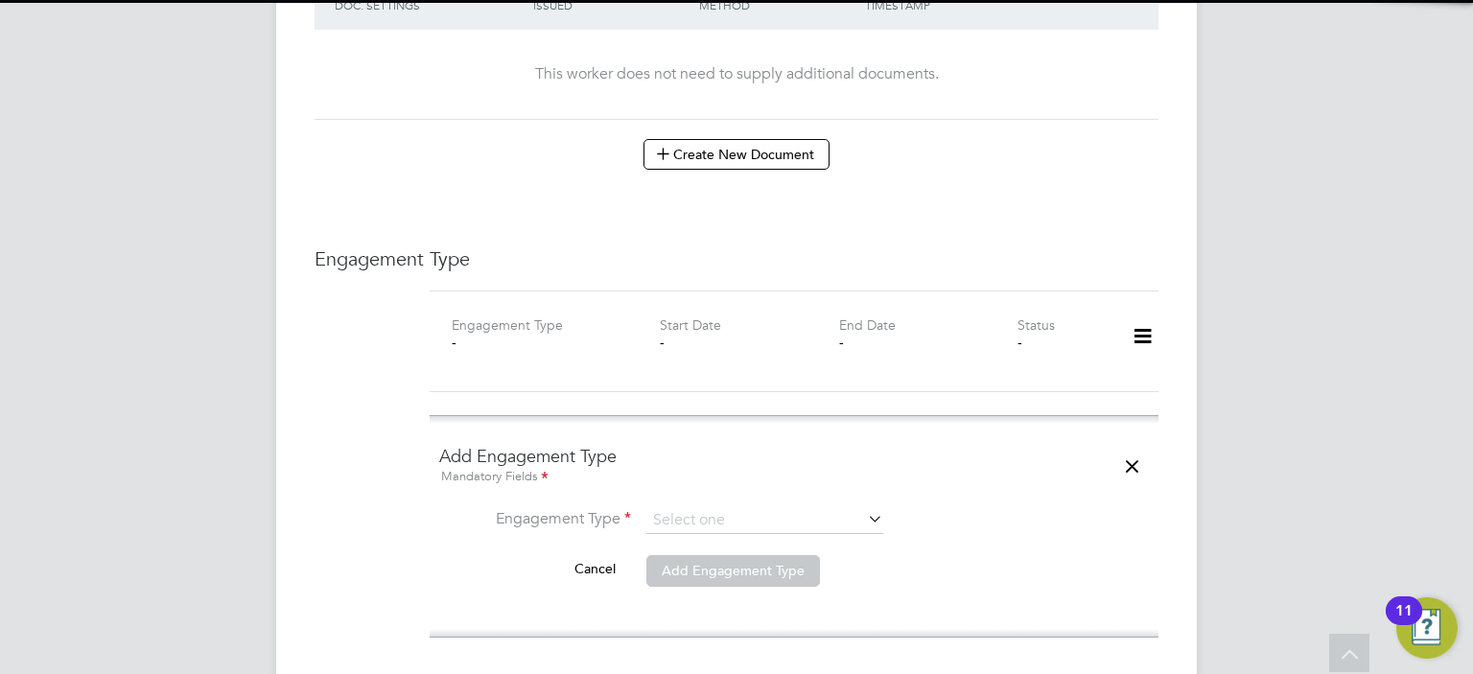
scroll to position [1157, 0]
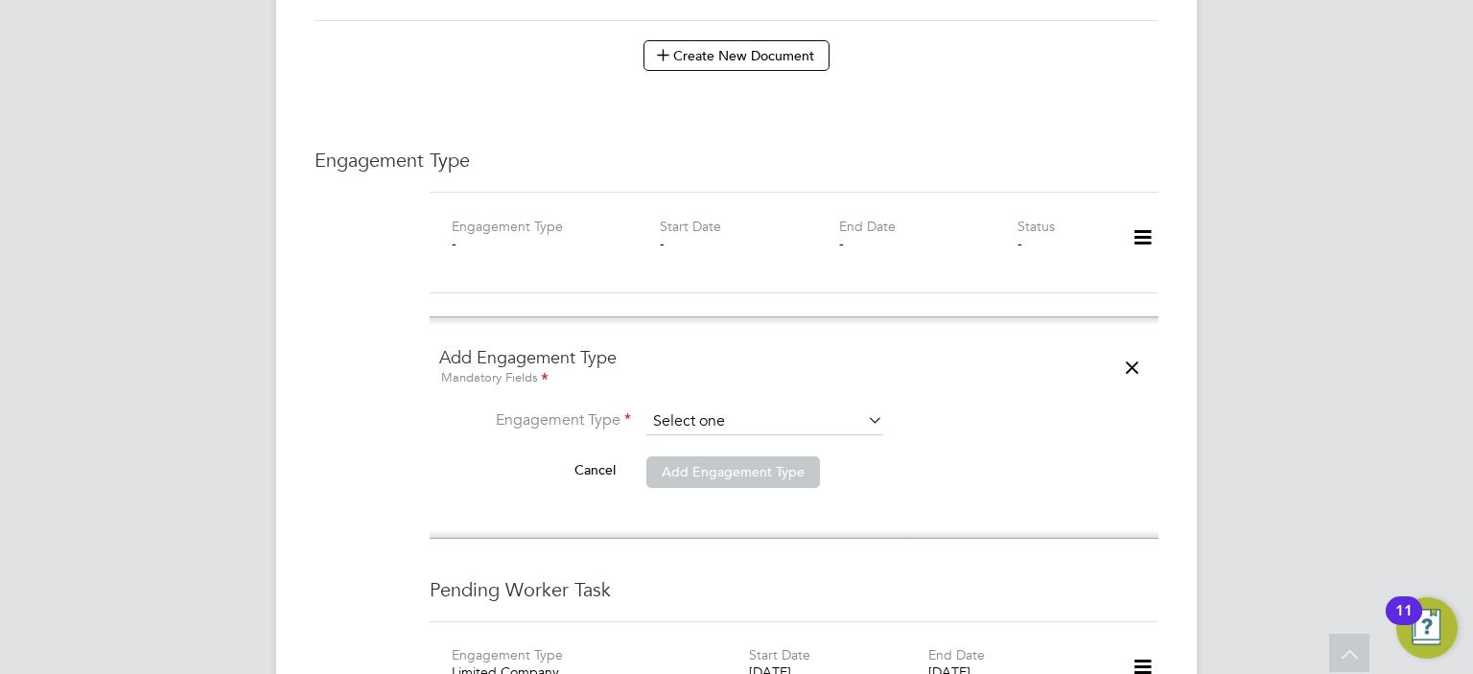
click at [808, 409] on input at bounding box center [765, 422] width 237 height 27
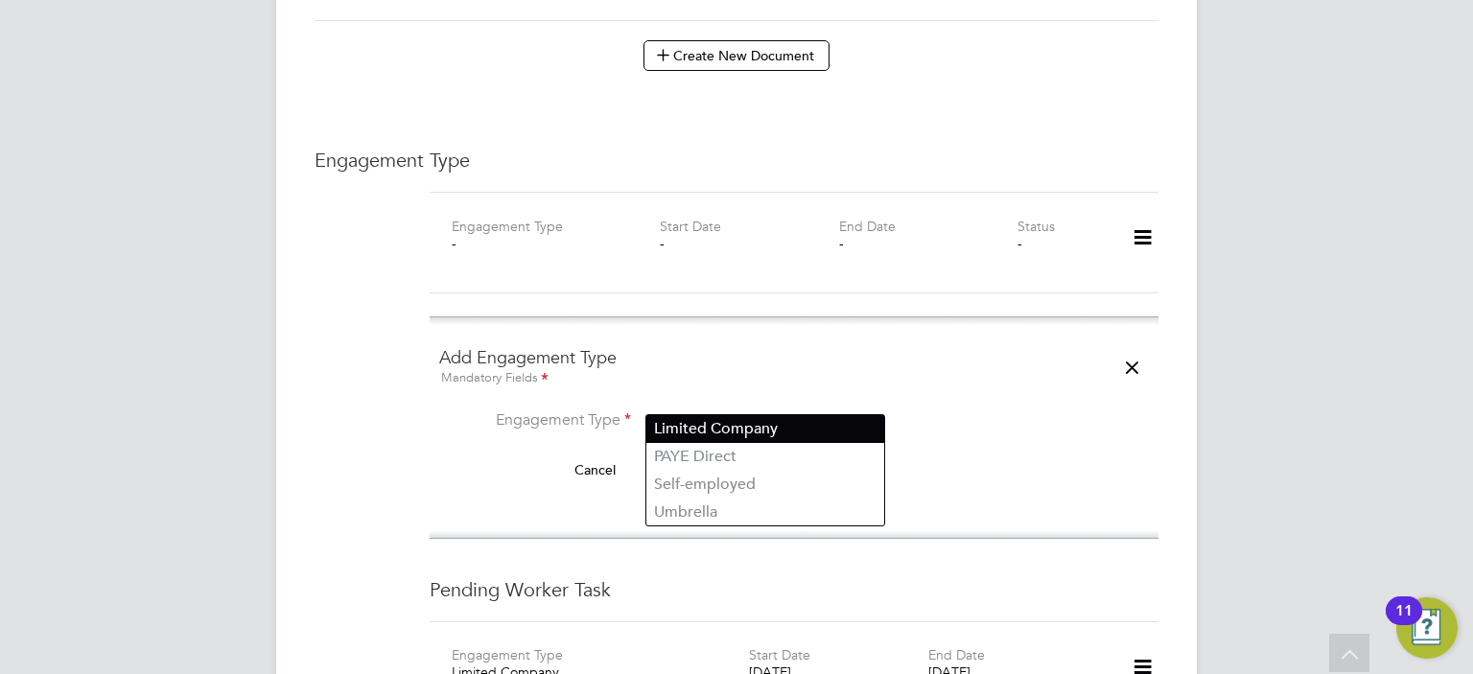
click at [796, 429] on li "Limited Company" at bounding box center [766, 429] width 238 height 28
type input "Limited Company"
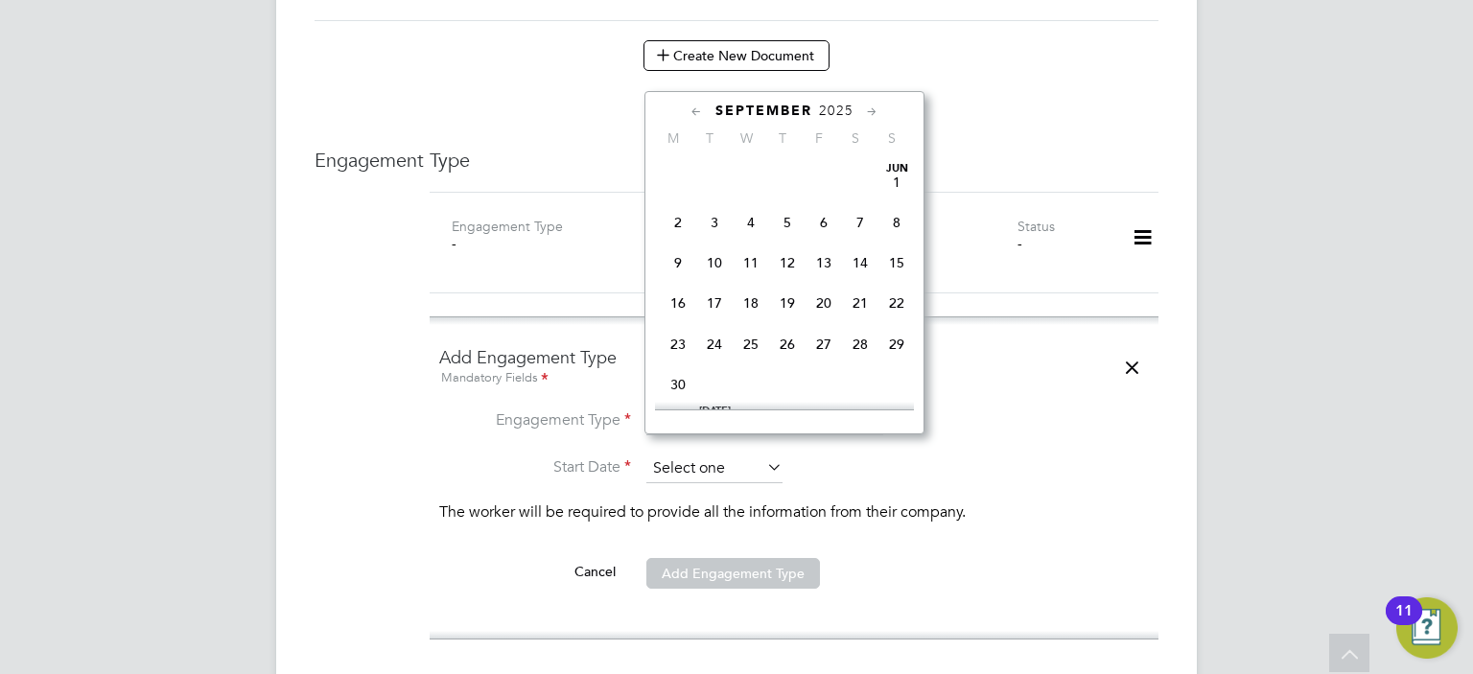
scroll to position [710, 0]
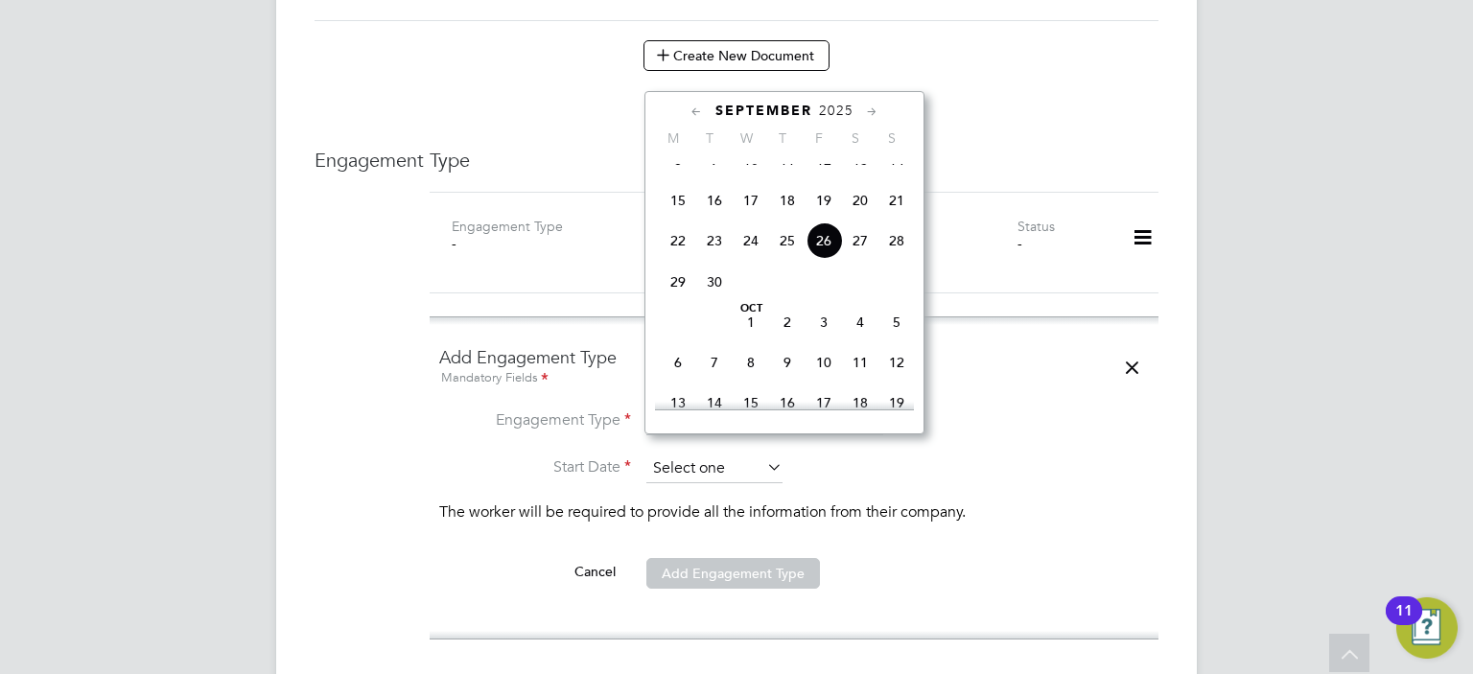
click at [700, 455] on input at bounding box center [715, 469] width 136 height 29
click at [688, 113] on icon at bounding box center [697, 112] width 18 height 21
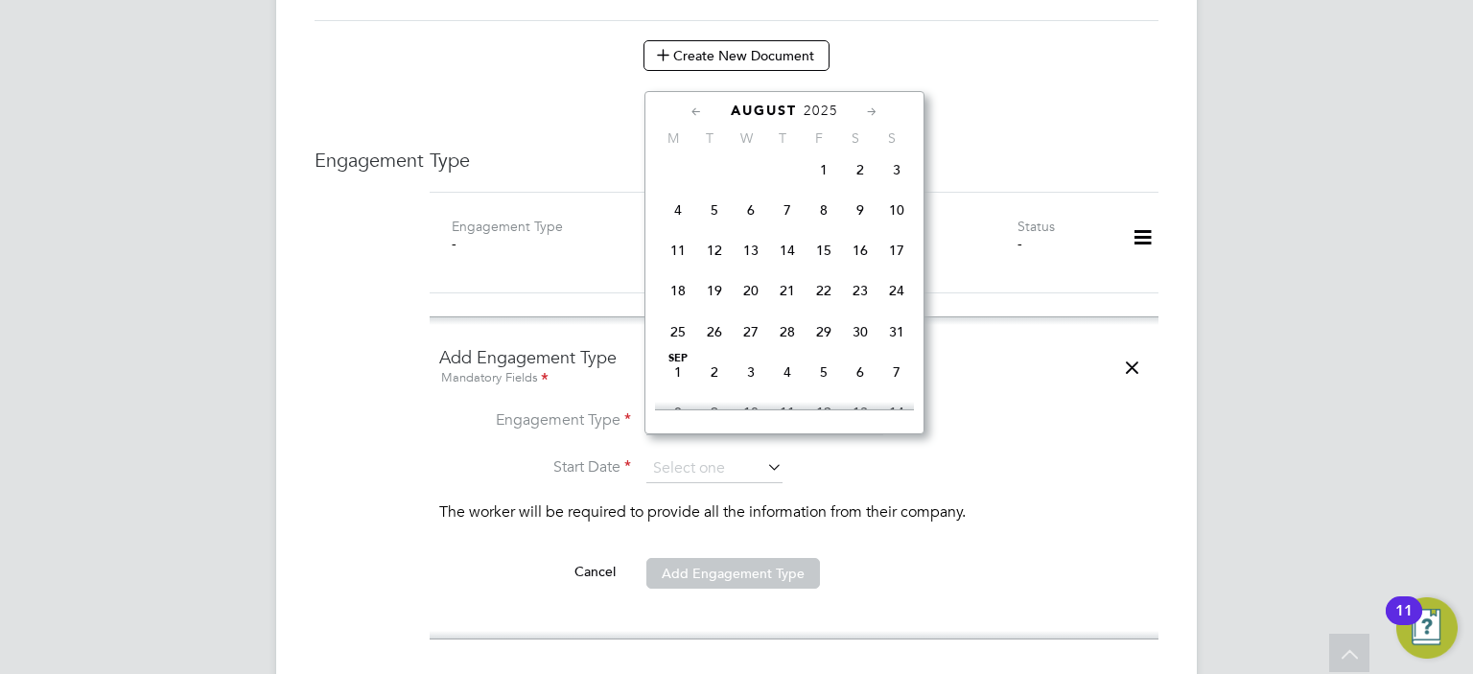
click at [691, 113] on icon at bounding box center [697, 112] width 18 height 21
click at [714, 167] on span "[DATE]" at bounding box center [714, 162] width 36 height 10
type input "[DATE]"
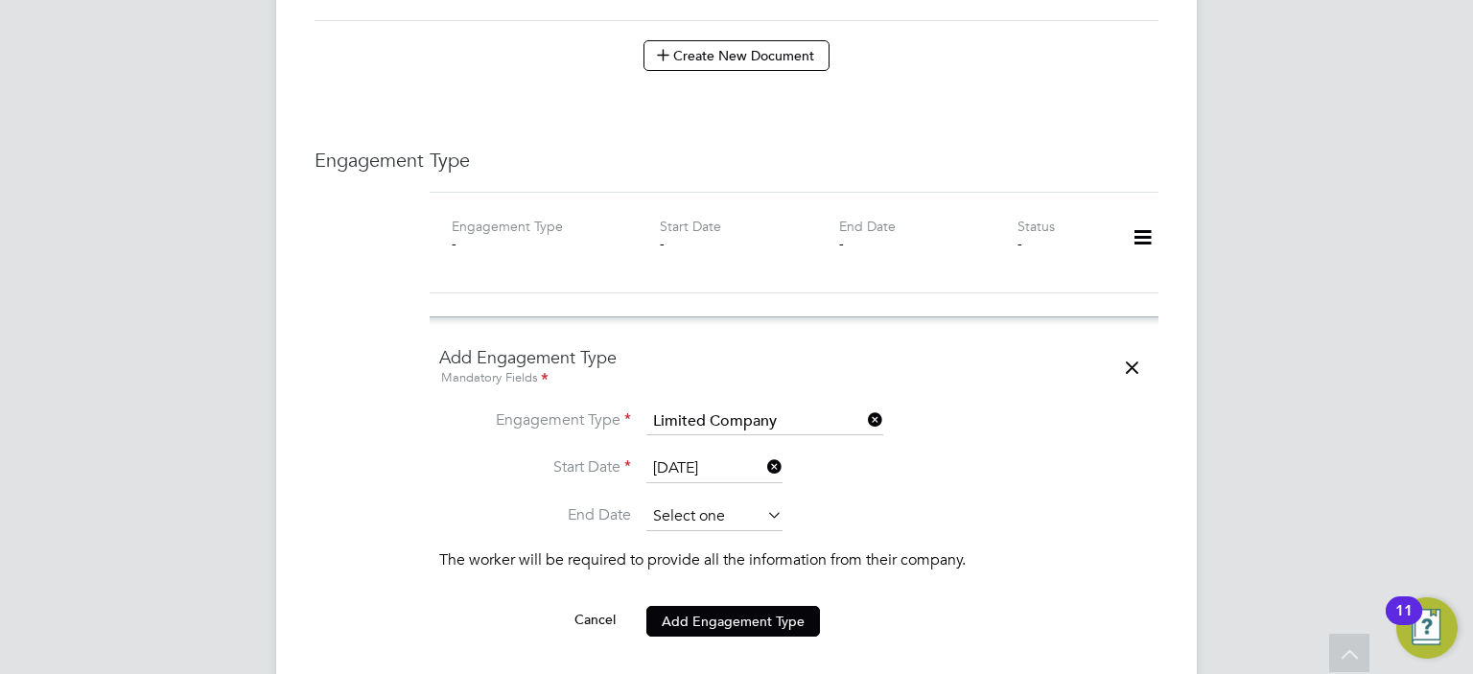
click at [718, 503] on input at bounding box center [715, 517] width 136 height 29
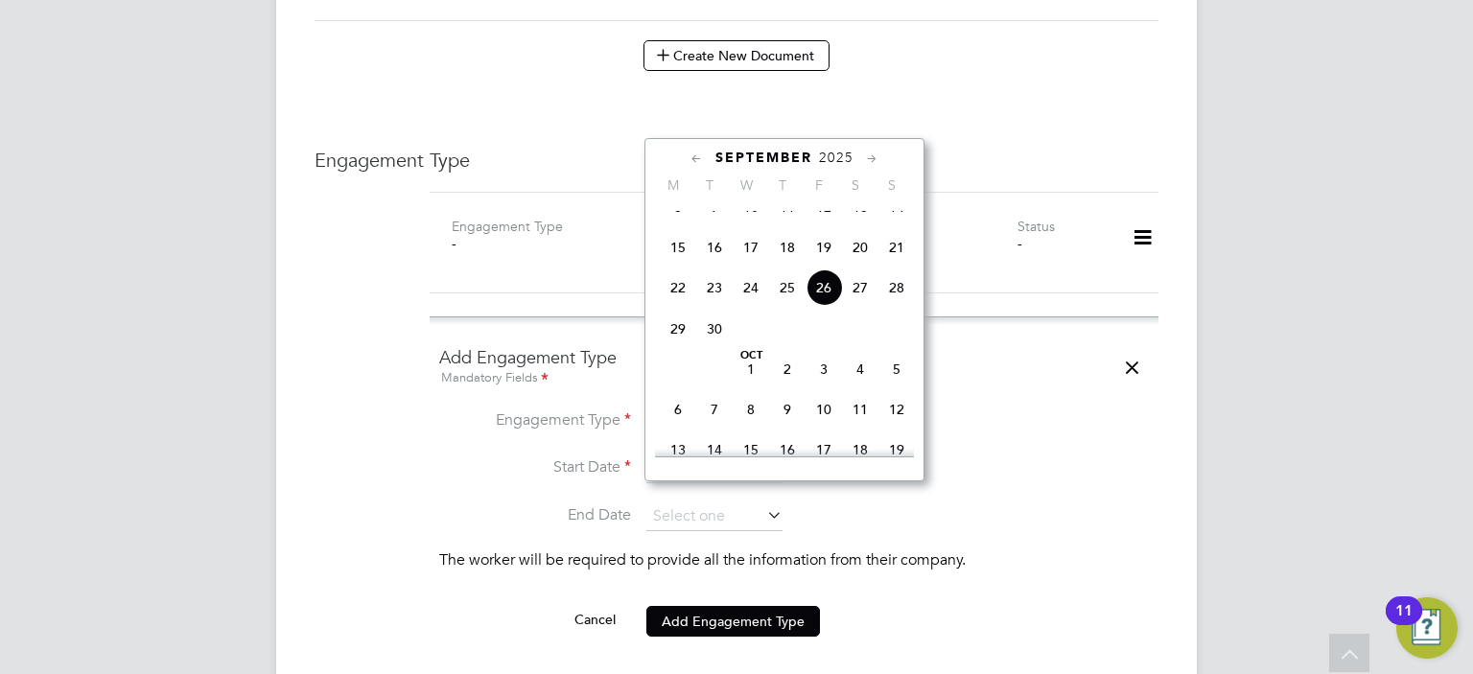
click at [874, 161] on icon at bounding box center [872, 159] width 18 height 21
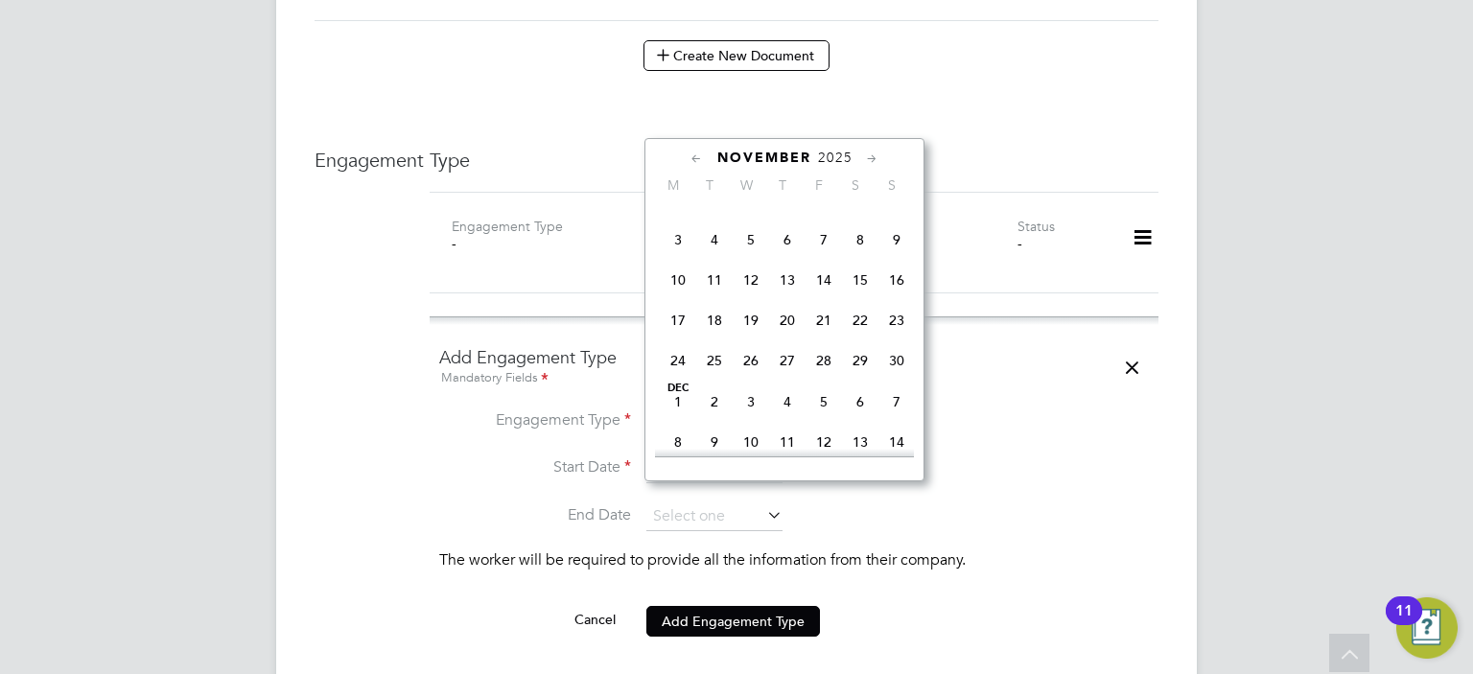
click at [874, 161] on icon at bounding box center [872, 159] width 18 height 21
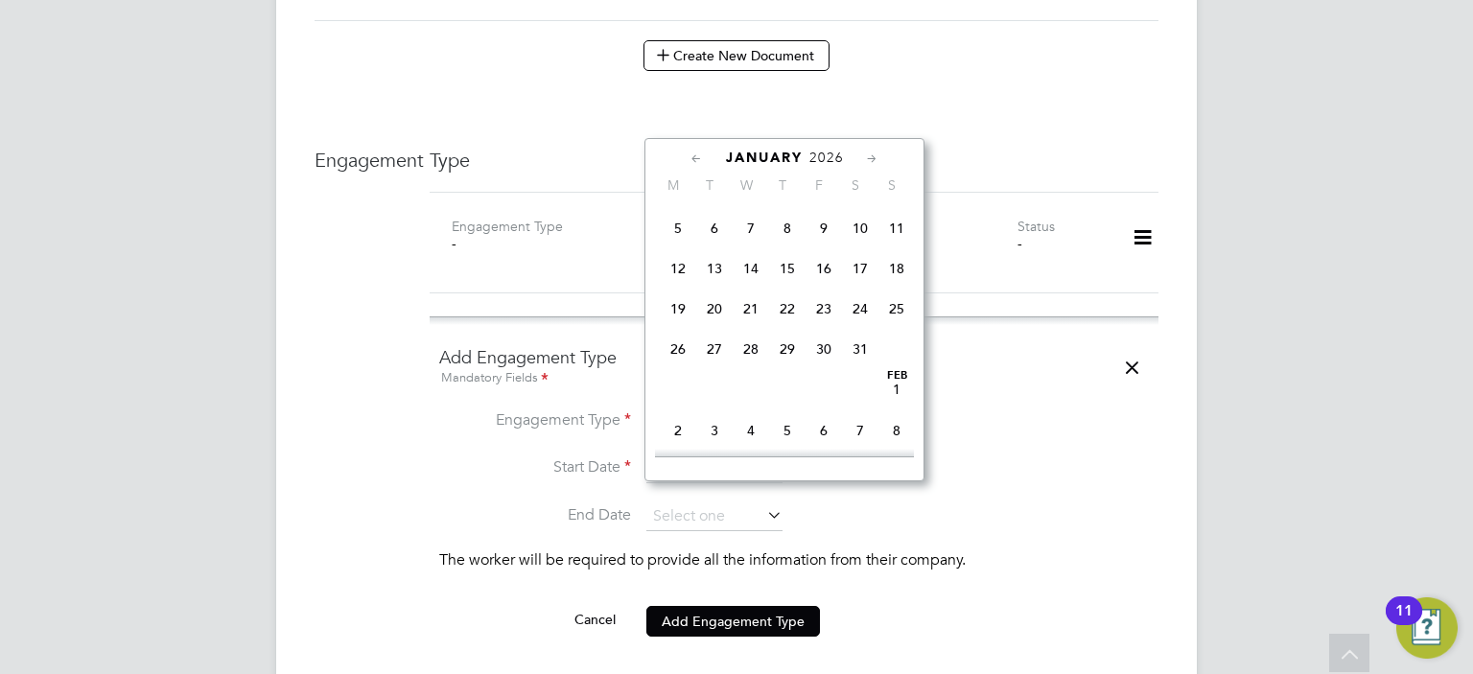
click at [874, 161] on icon at bounding box center [872, 159] width 18 height 21
click at [876, 155] on icon at bounding box center [872, 159] width 18 height 21
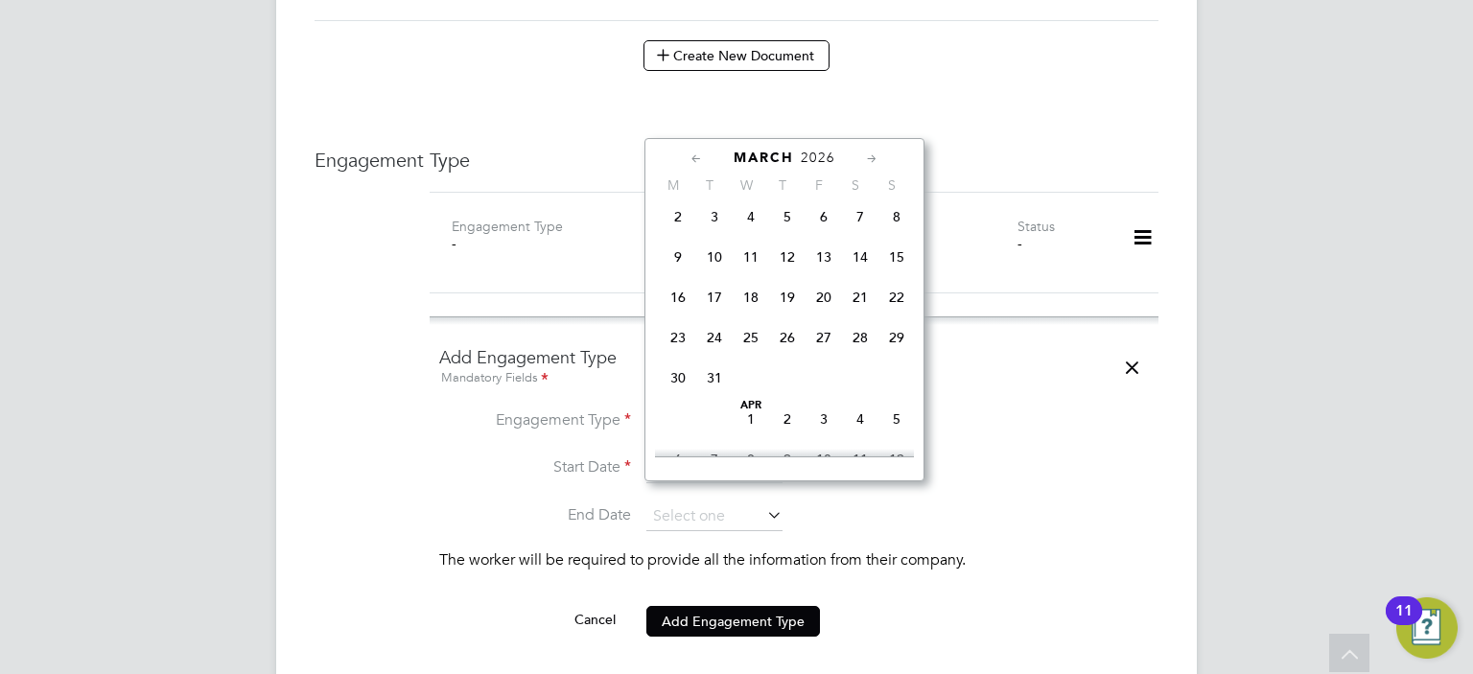
click at [710, 396] on span "31" at bounding box center [714, 378] width 36 height 36
type input "[DATE]"
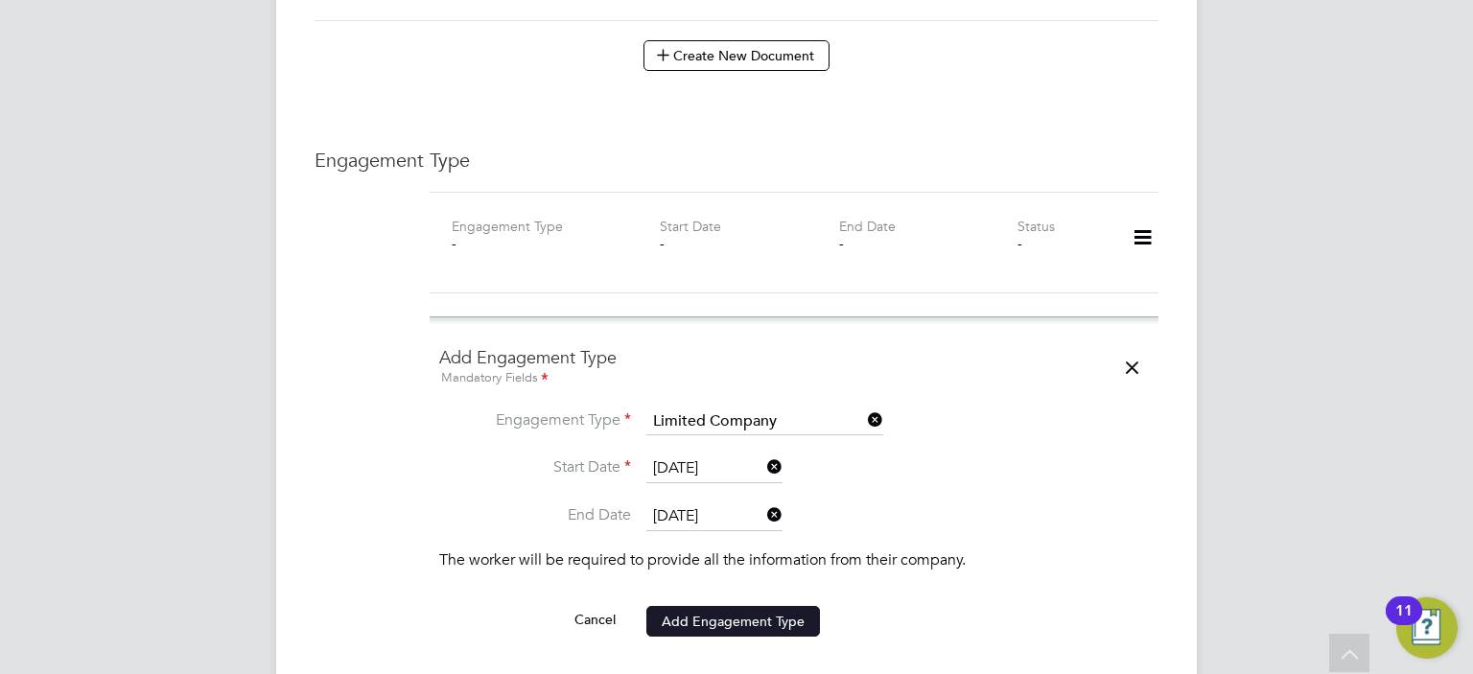
click at [764, 606] on button "Add Engagement Type" at bounding box center [734, 621] width 174 height 31
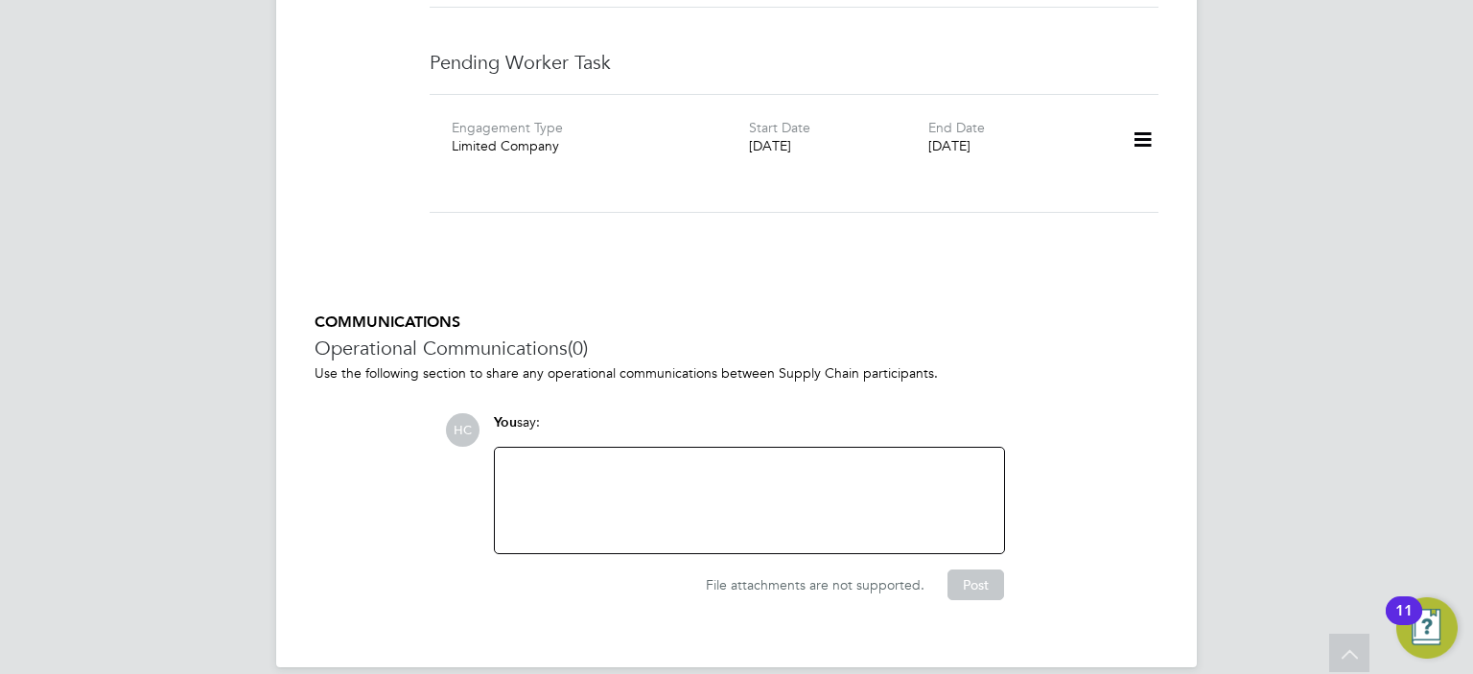
scroll to position [1445, 0]
click at [1140, 116] on icon at bounding box center [1143, 138] width 34 height 44
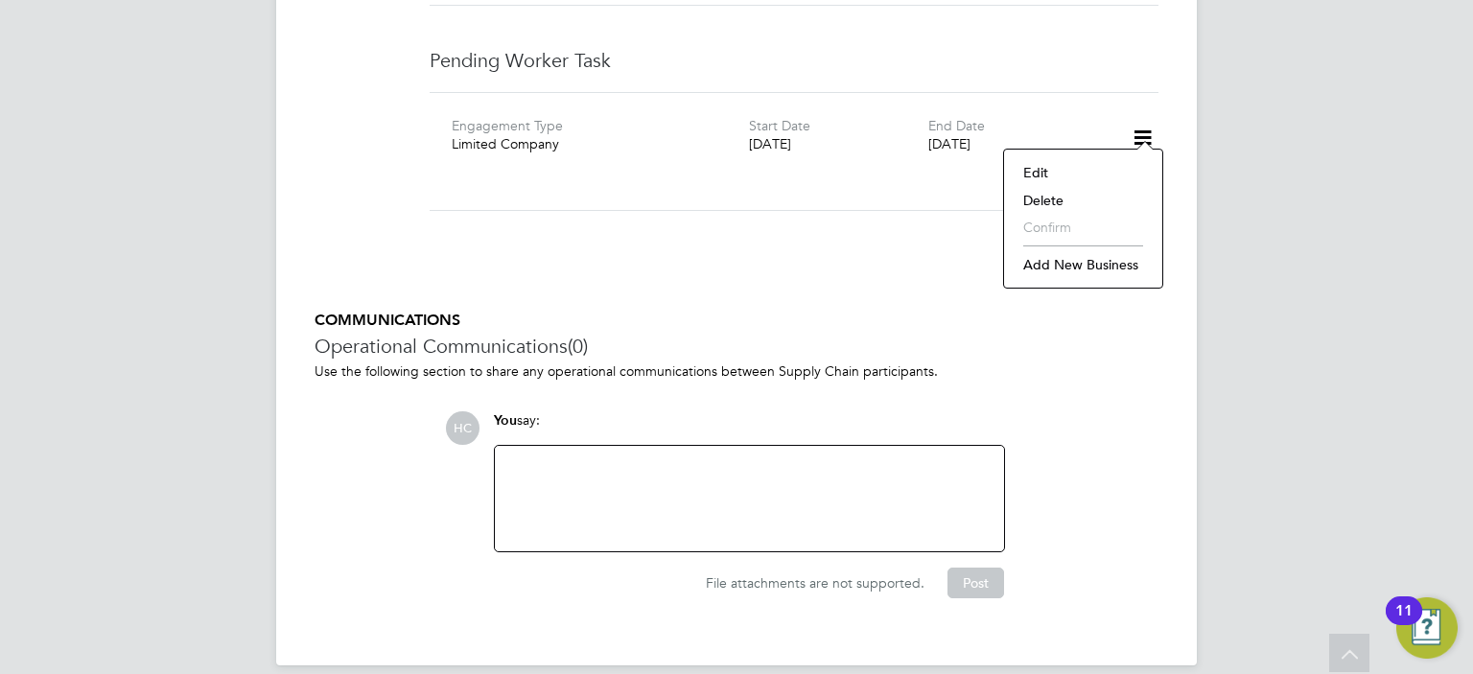
click at [1040, 223] on li "Confirm" at bounding box center [1083, 227] width 139 height 27
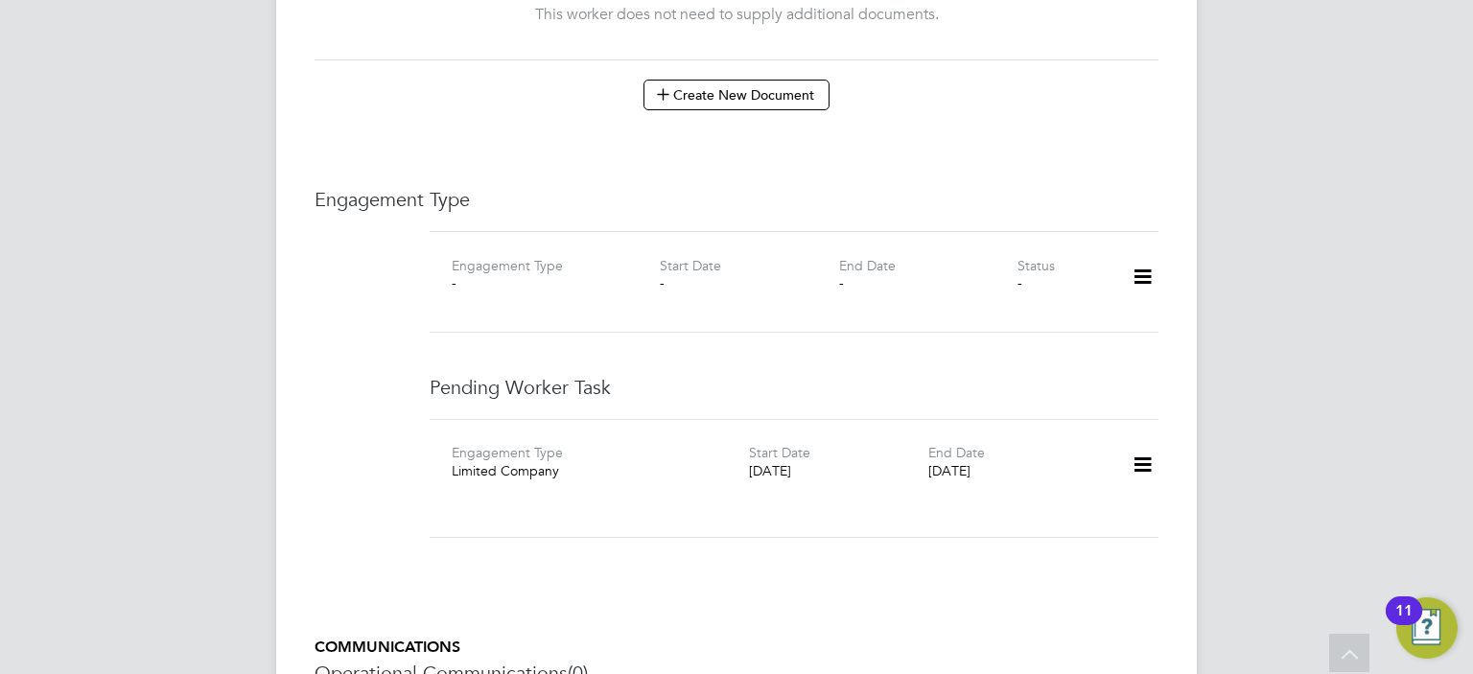
scroll to position [1151, 0]
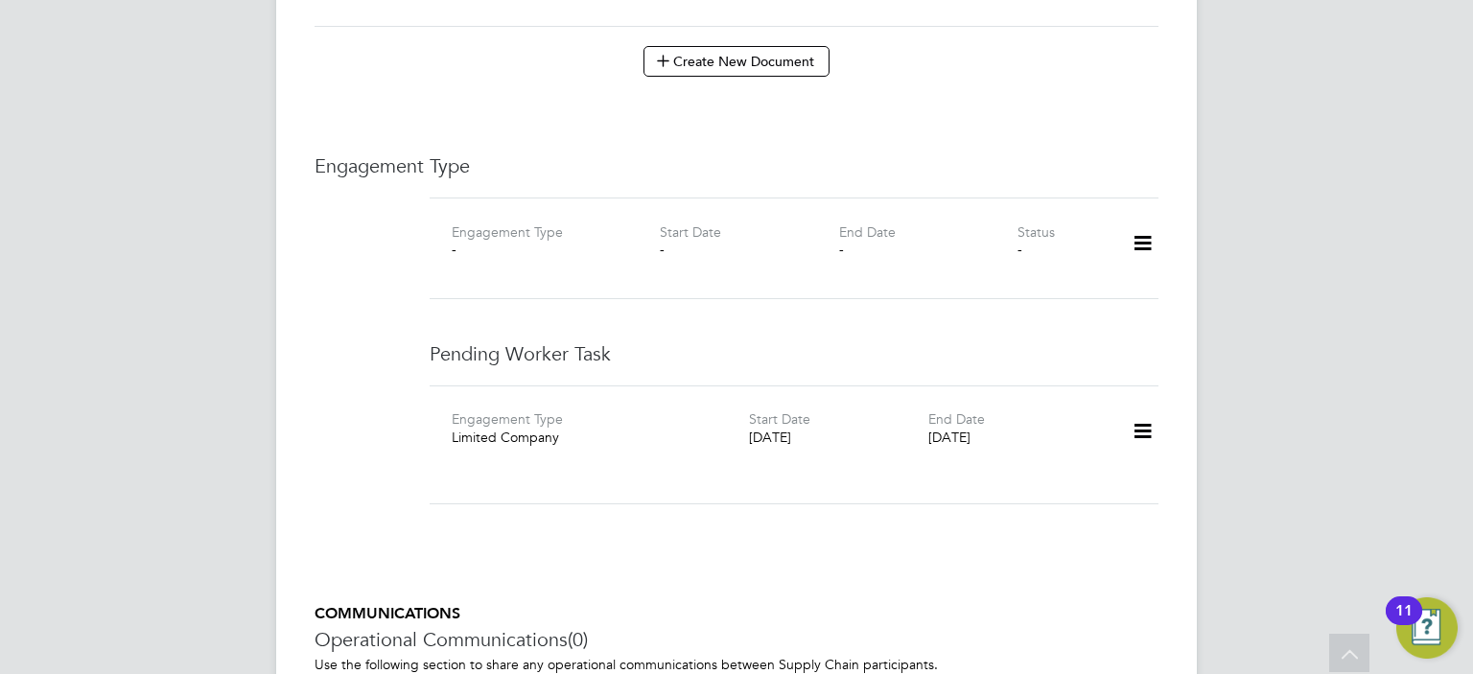
click at [1133, 414] on icon at bounding box center [1143, 432] width 34 height 44
click at [1040, 459] on li "Edit" at bounding box center [1083, 466] width 139 height 27
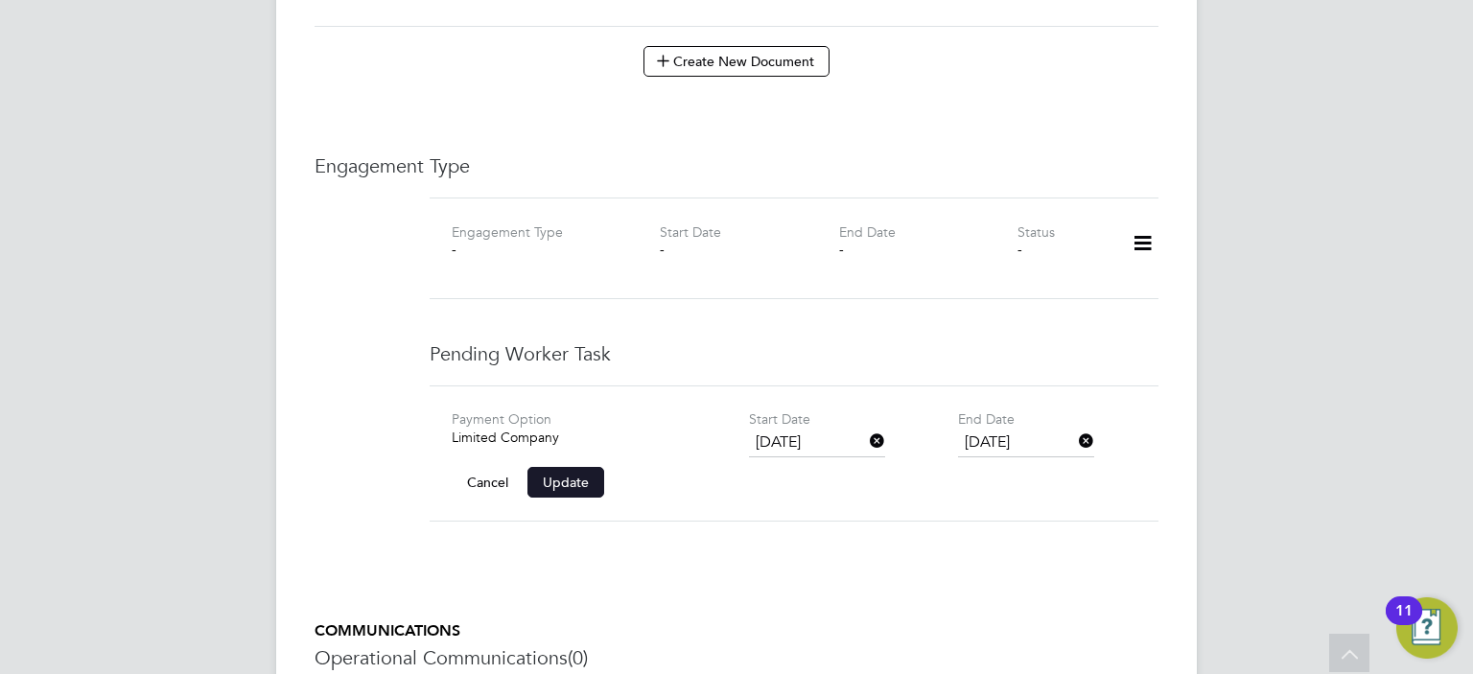
click at [579, 467] on button "Update" at bounding box center [566, 482] width 77 height 31
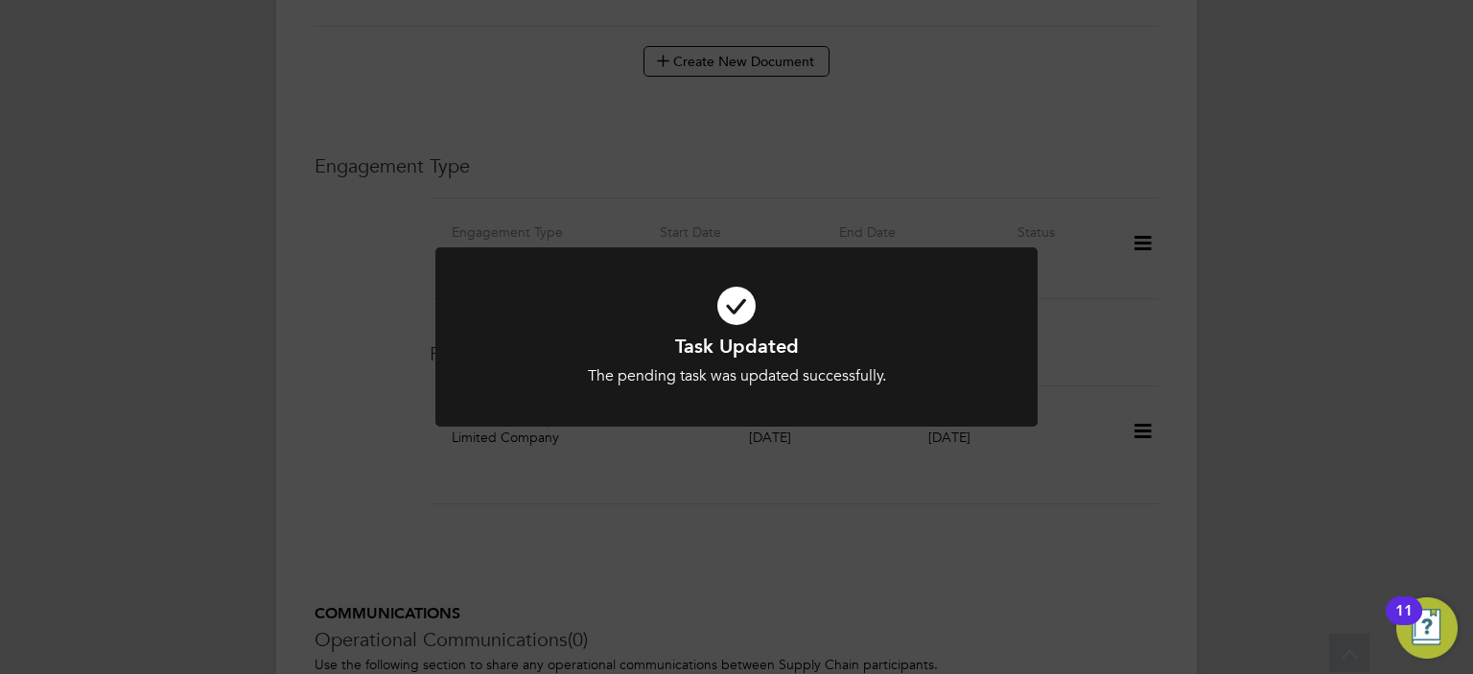
click at [735, 442] on div "Task Updated The pending task was updated successfully. Cancel Okay" at bounding box center [736, 348] width 602 height 202
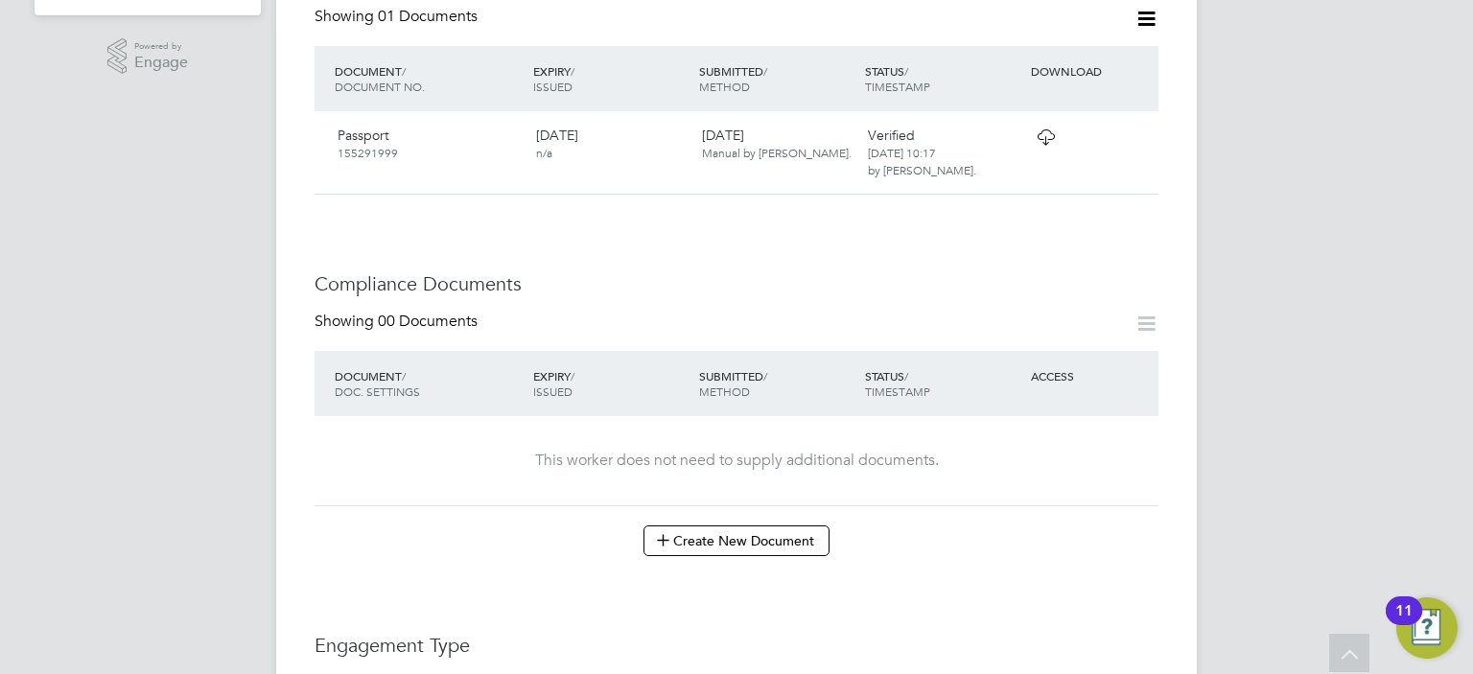
scroll to position [0, 0]
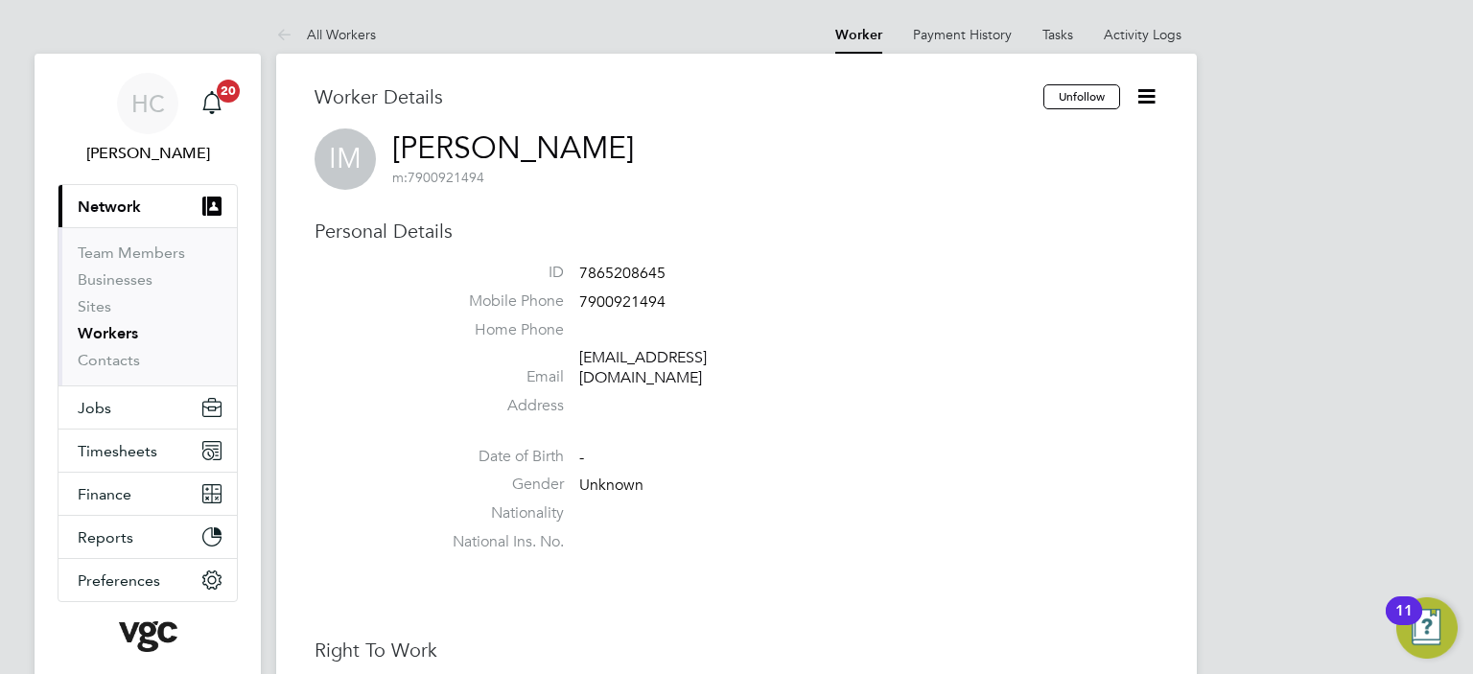
click at [115, 338] on link "Workers" at bounding box center [108, 333] width 60 height 18
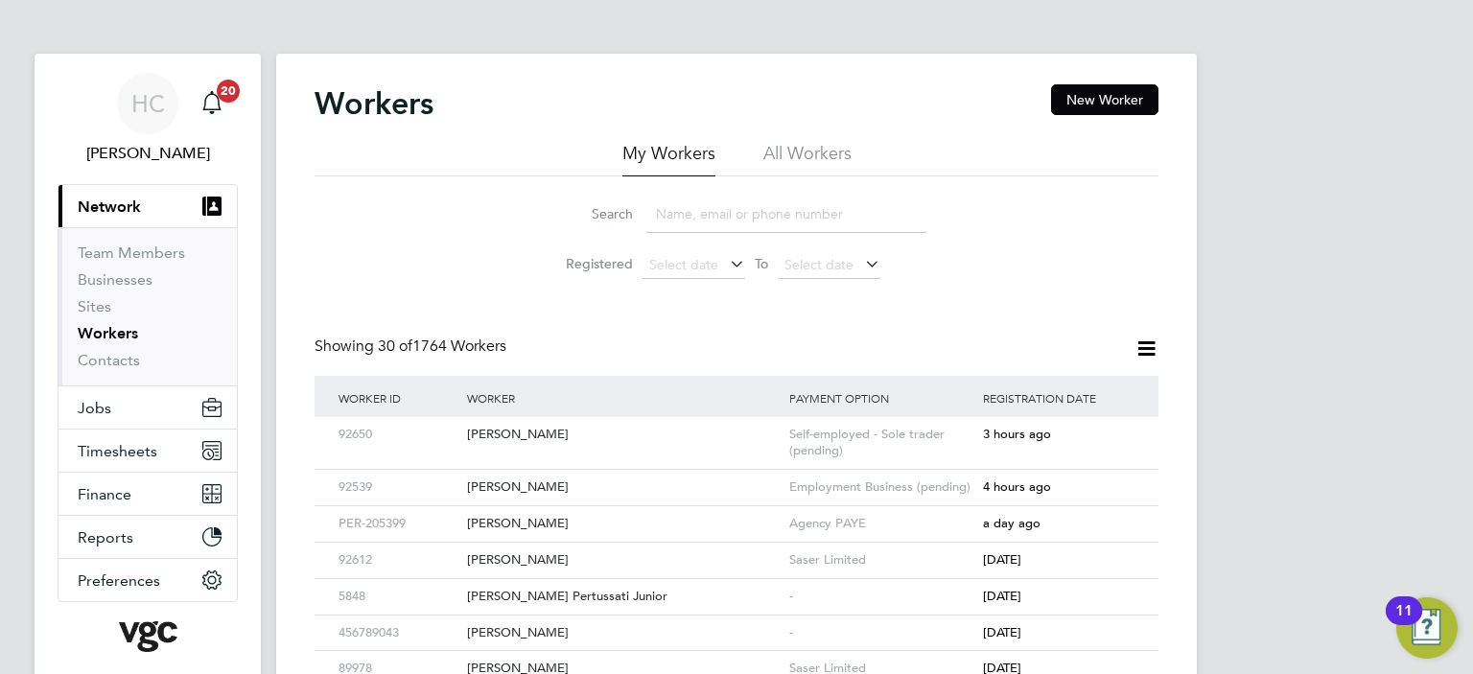
click at [681, 218] on input at bounding box center [787, 214] width 280 height 37
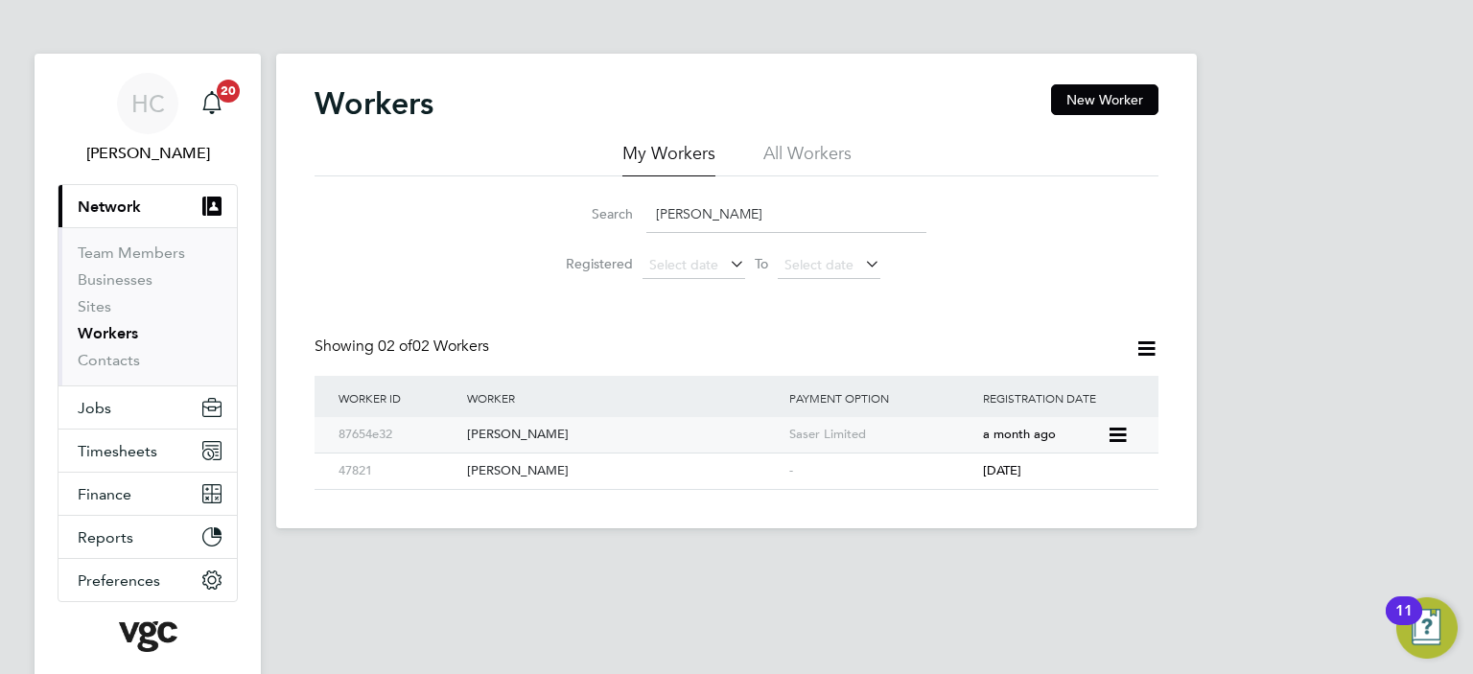
type input "[PERSON_NAME]"
click at [499, 432] on div "[PERSON_NAME]" at bounding box center [623, 434] width 322 height 35
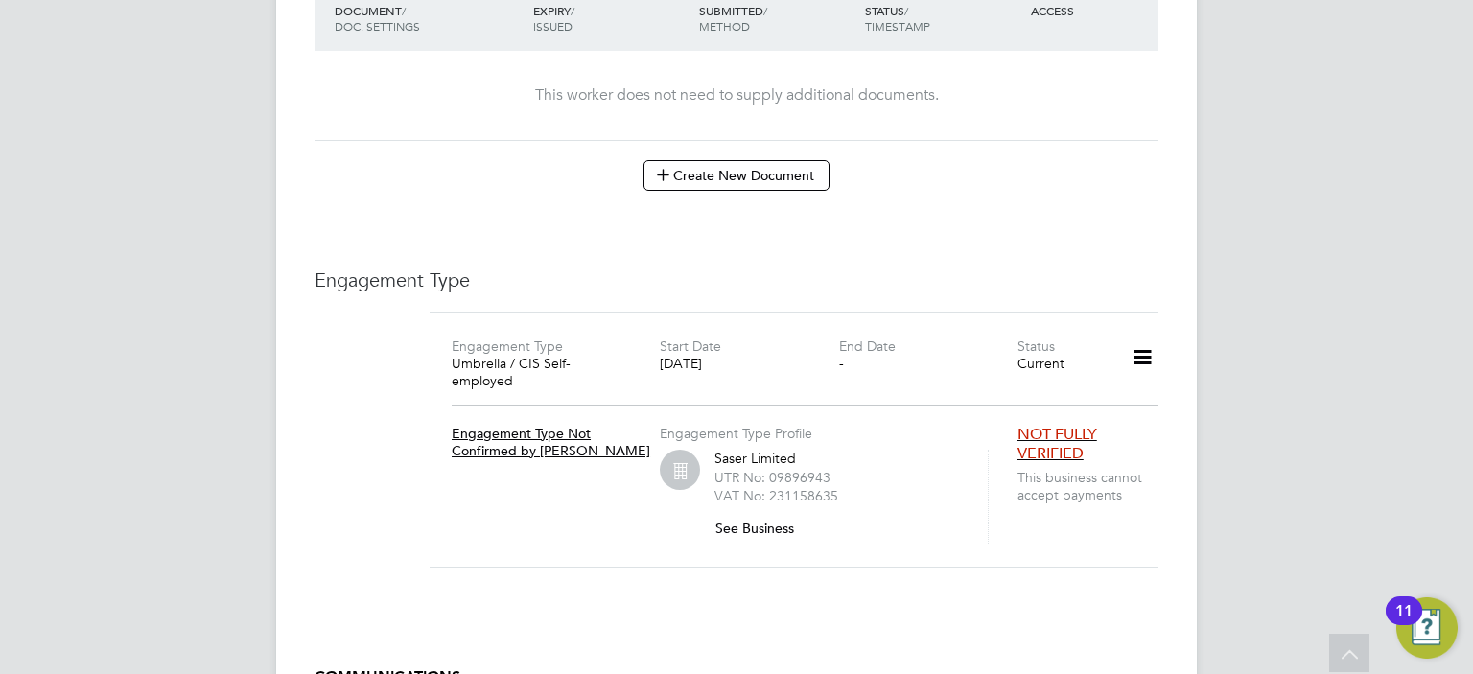
scroll to position [1247, 0]
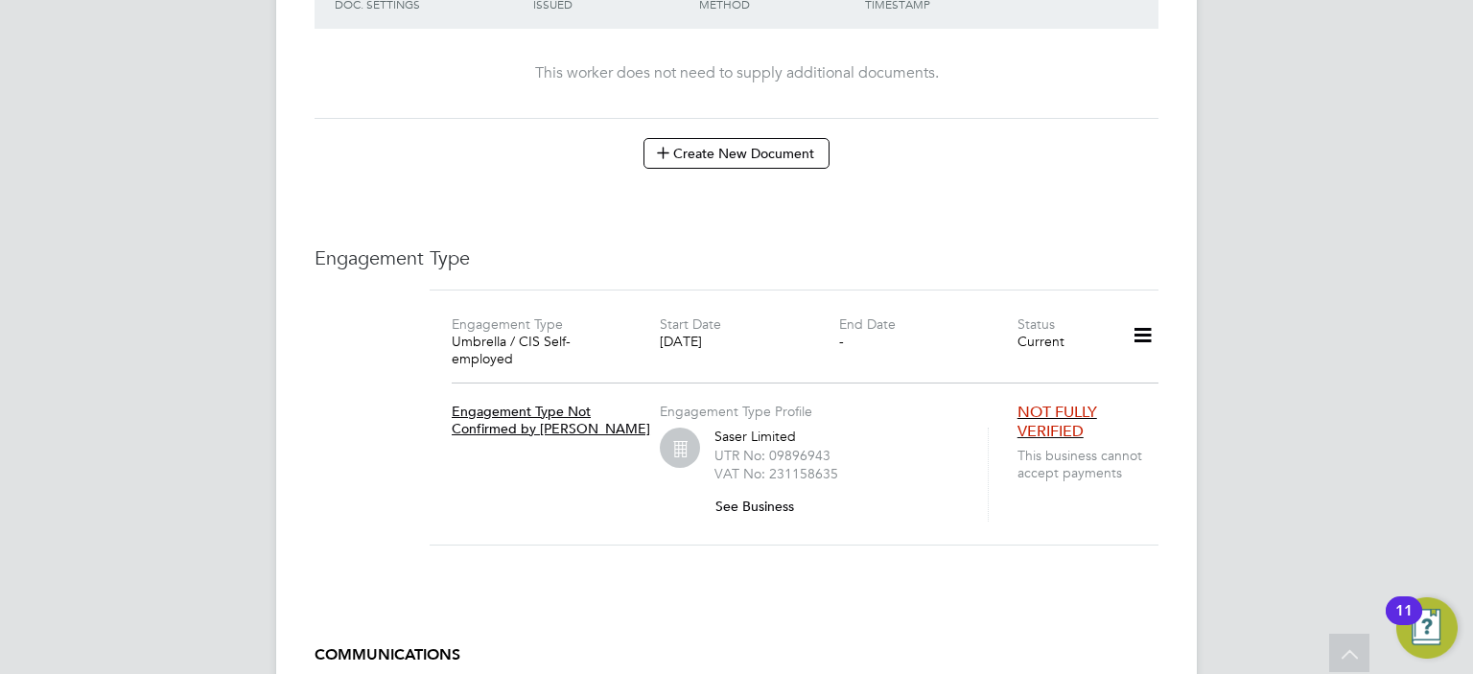
click at [1143, 314] on icon at bounding box center [1143, 336] width 34 height 44
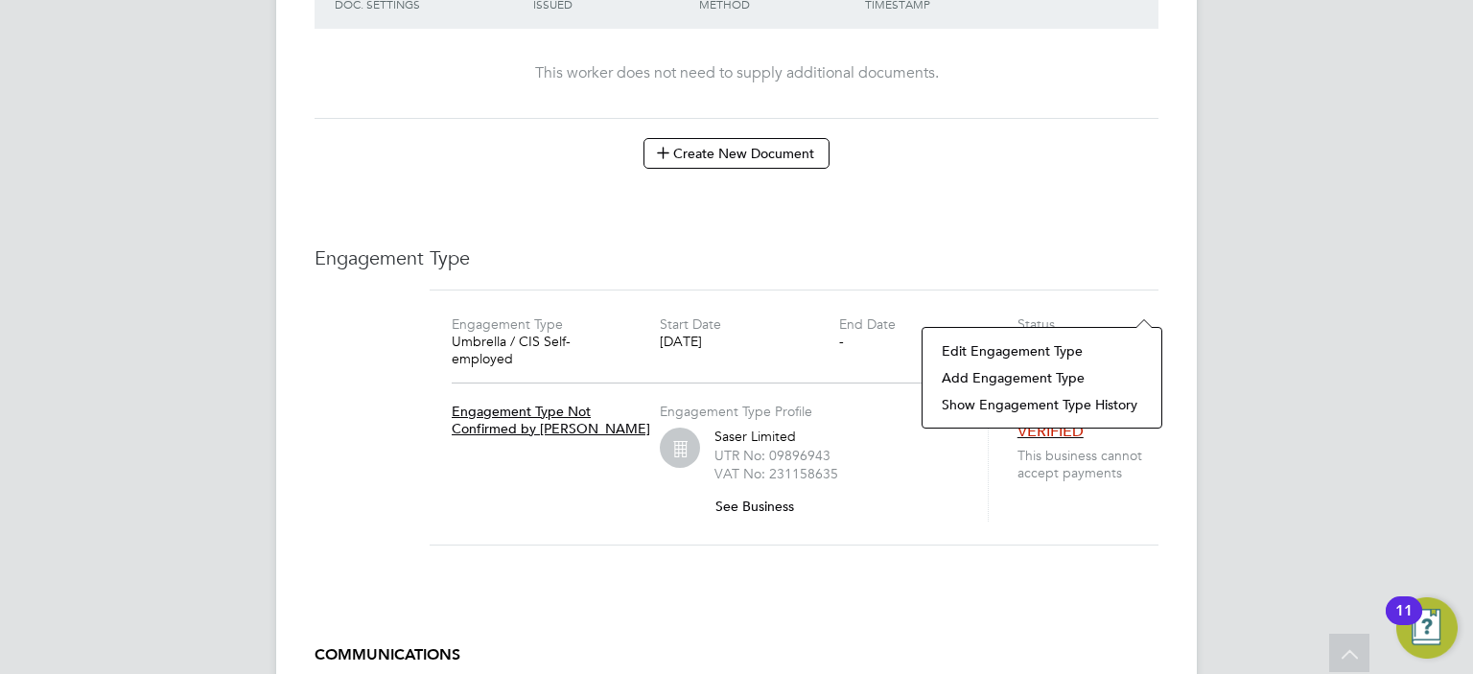
click at [1044, 341] on li "Edit Engagement Type" at bounding box center [1042, 351] width 220 height 27
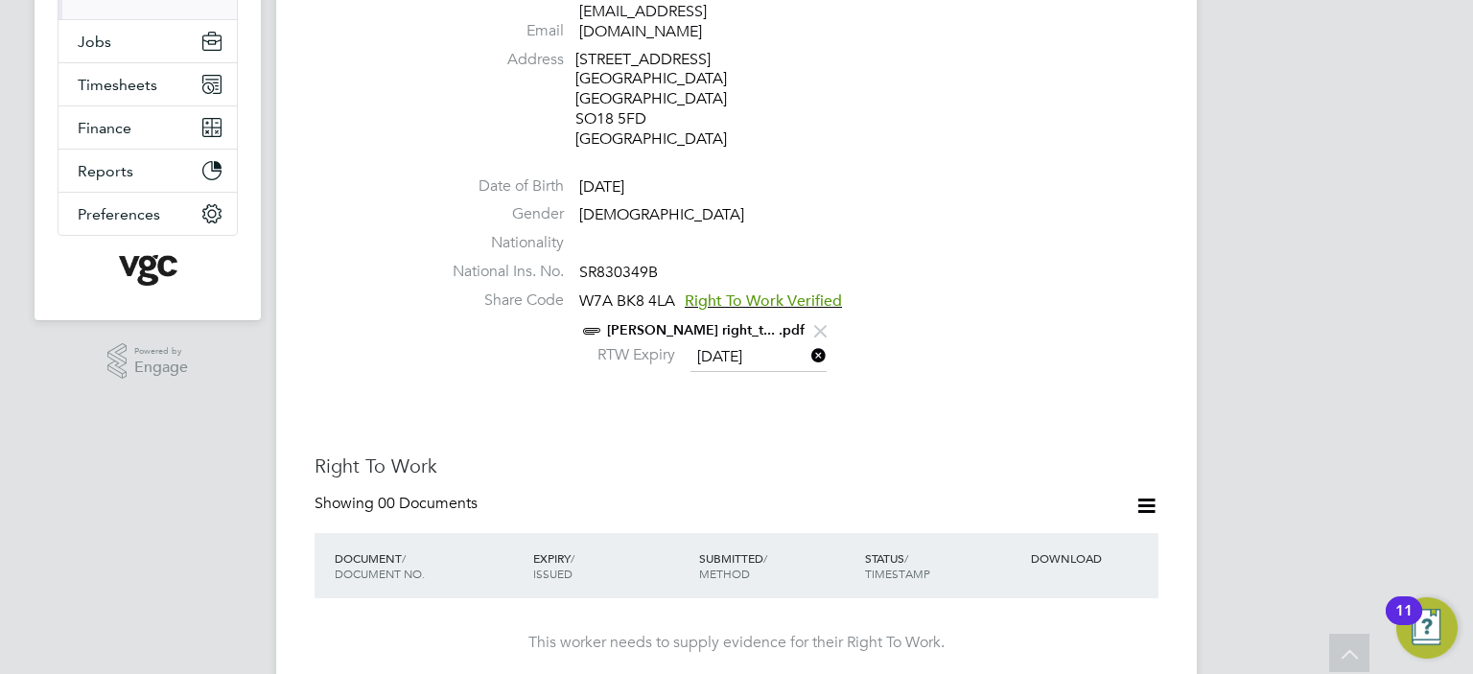
scroll to position [0, 0]
